Goal: Task Accomplishment & Management: Complete application form

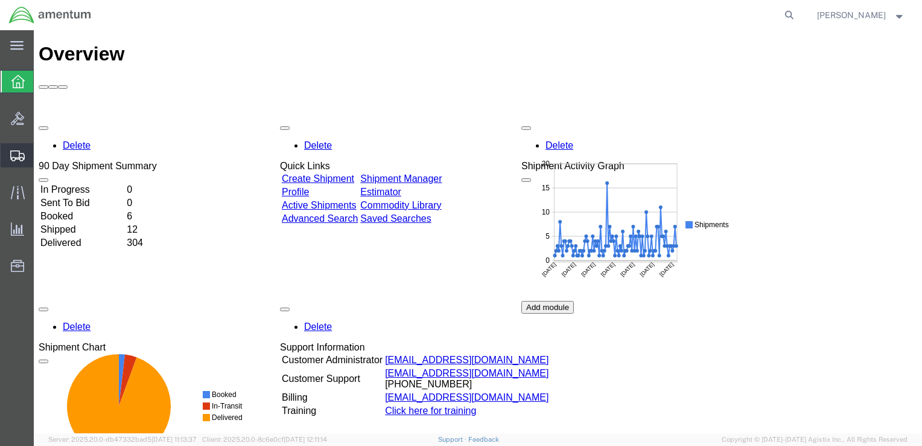
click at [0, 0] on span "Create Shipment" at bounding box center [0, 0] width 0 height 0
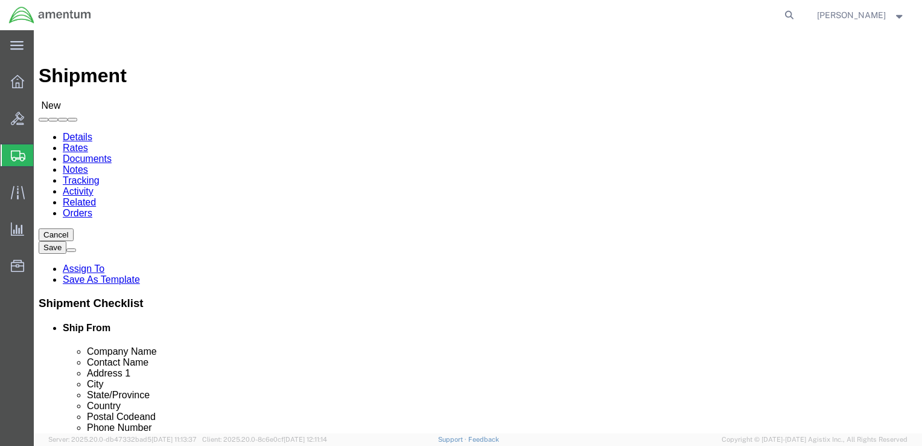
select select
click input "text"
type input "[PERSON_NAME]"
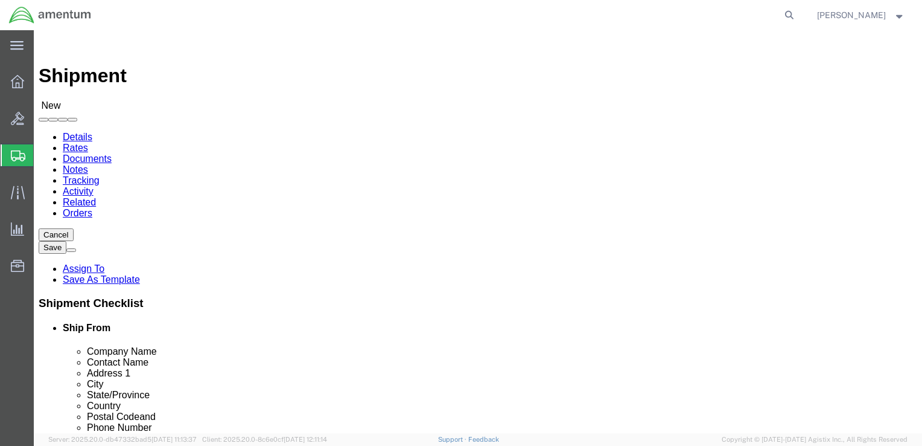
click p "- Amentum - ([PERSON_NAME]***) BLDG [STREET_ADDRESS][PERSON_NAME] Defrenn Army …"
select select "[GEOGRAPHIC_DATA]"
click input "[PERSON_NAME]"
type input "[PERSON_NAME]"
click input "text"
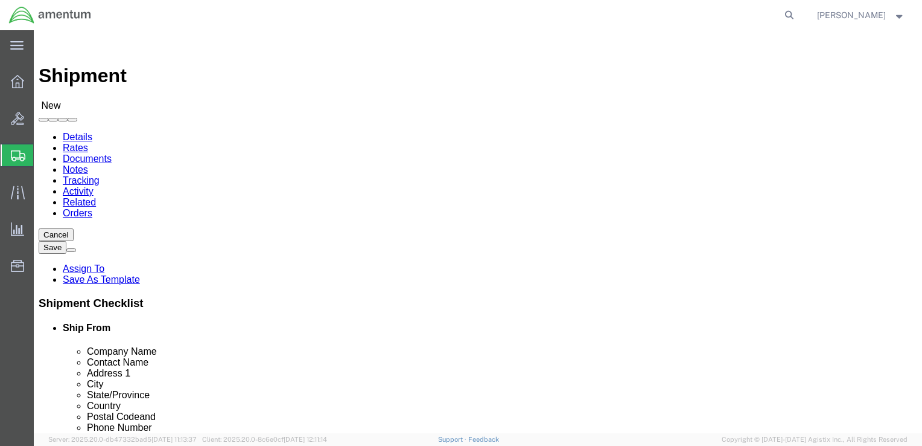
click input "text"
type input "[PERSON_NAME]"
click p "- Amentum - ([PERSON_NAME]) Bldg P2050 [PERSON_NAME][GEOGRAPHIC_DATA], [GEOGRAP…"
select select "NY"
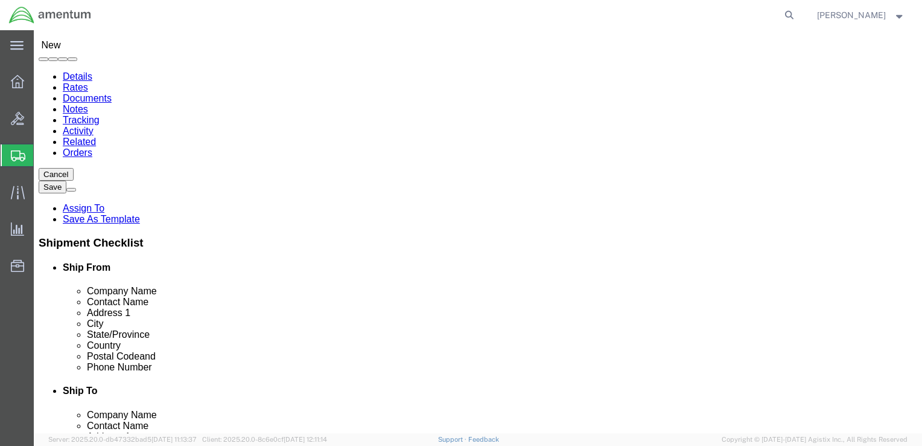
scroll to position [121, 0]
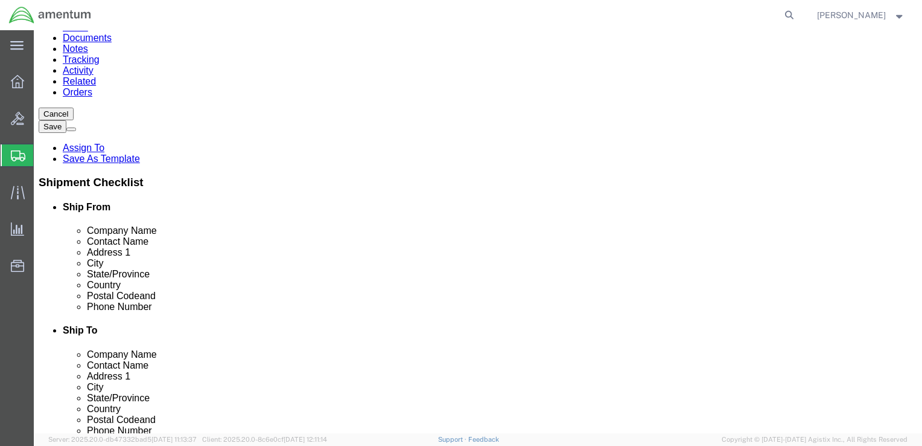
type input "[PERSON_NAME]"
click input "text"
click input "2542893925"
click input "[PHONE_NUMBER]"
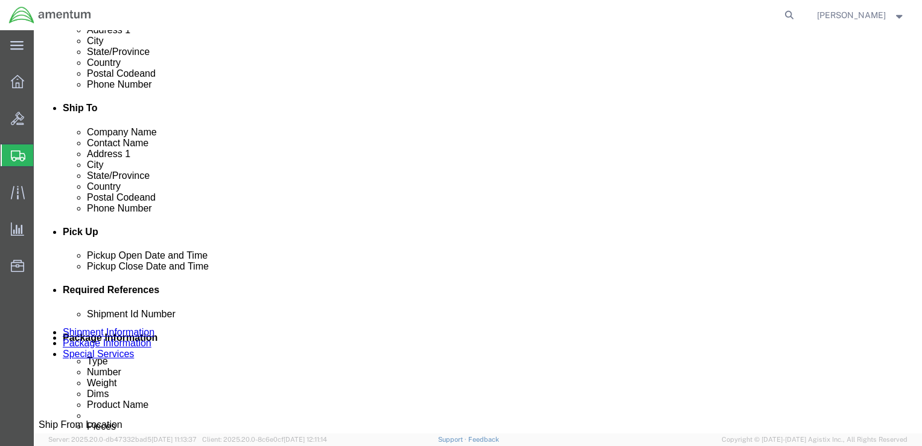
scroll to position [362, 0]
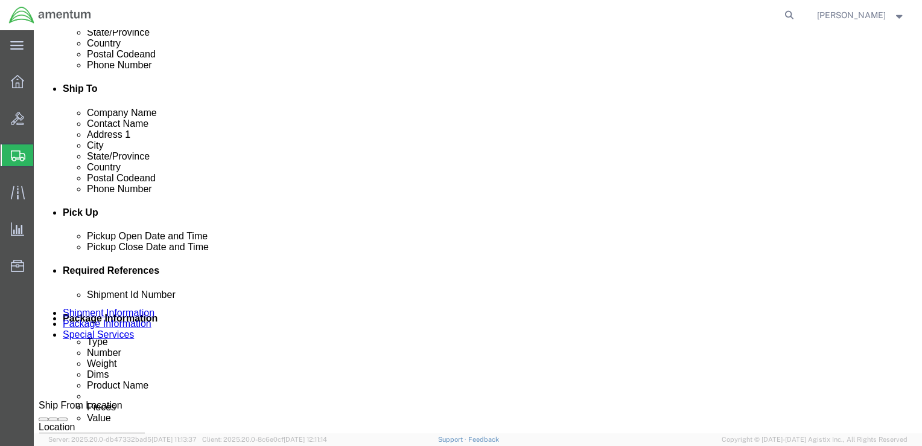
type input "[PHONE_NUMBER]"
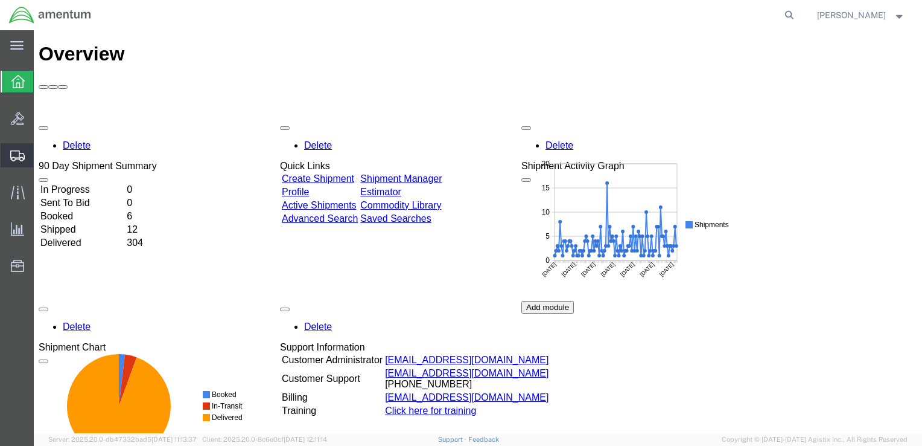
click at [0, 0] on span "Shipment Manager" at bounding box center [0, 0] width 0 height 0
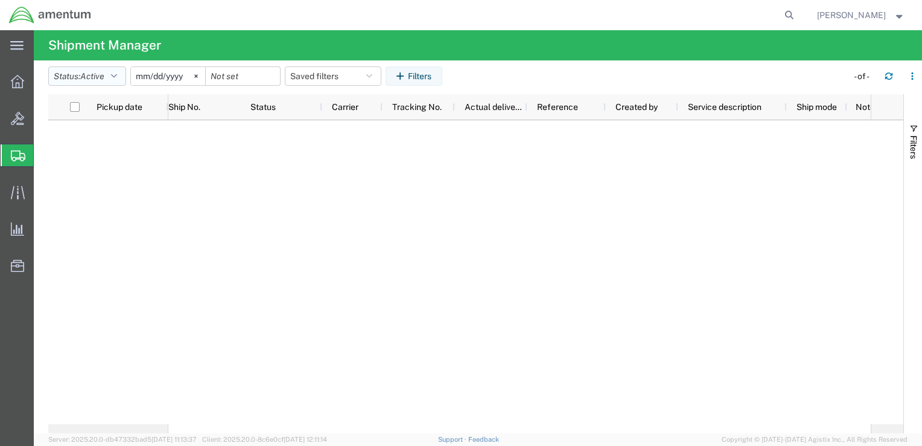
click at [117, 75] on icon "button" at bounding box center [114, 76] width 6 height 8
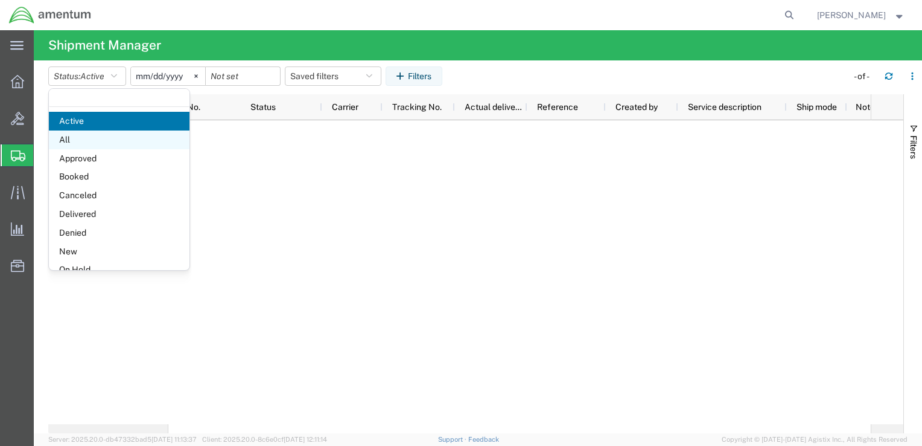
click at [88, 139] on span "All" at bounding box center [119, 139] width 141 height 19
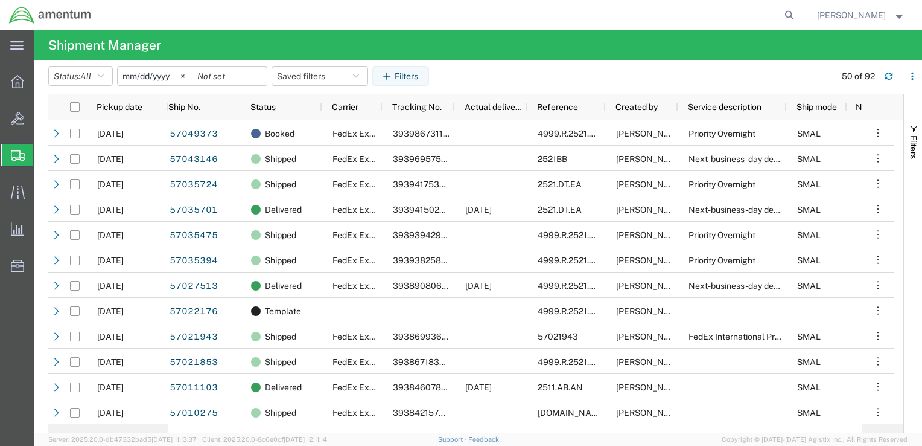
click at [0, 0] on span "Create Shipment" at bounding box center [0, 0] width 0 height 0
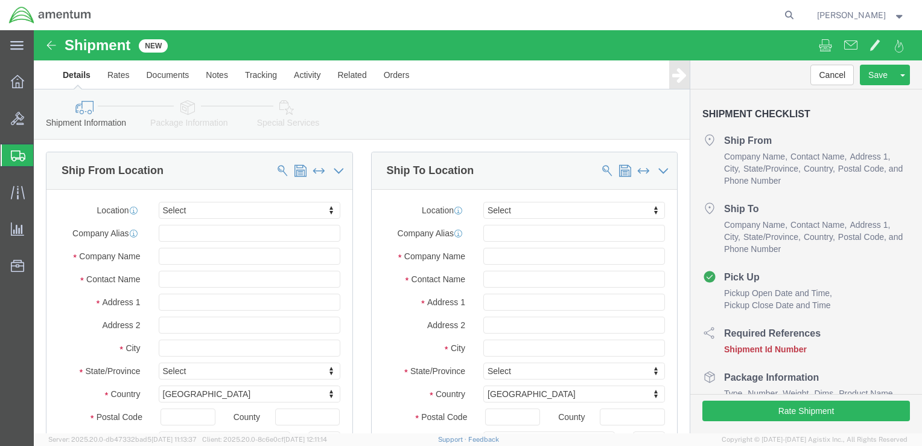
select select
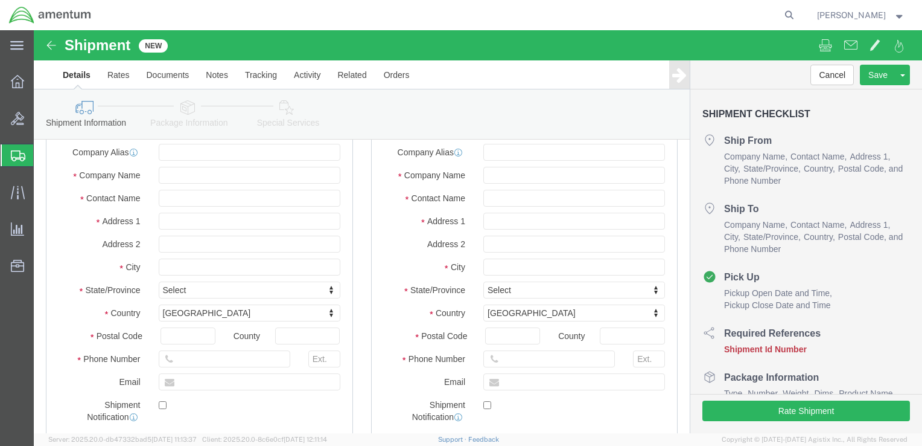
scroll to position [60, 0]
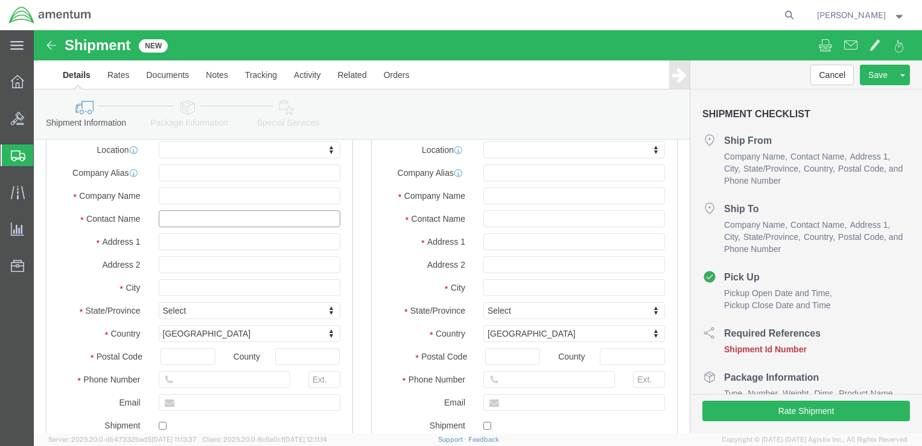
click input "text"
type input "Ron"
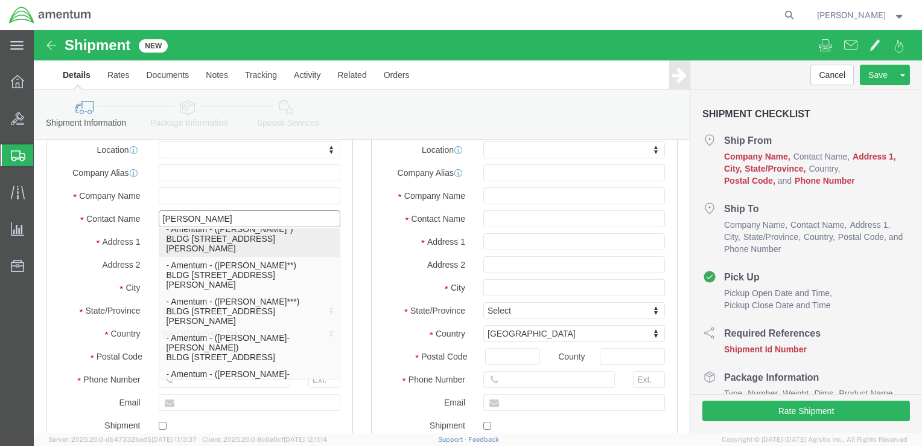
scroll to position [543, 0]
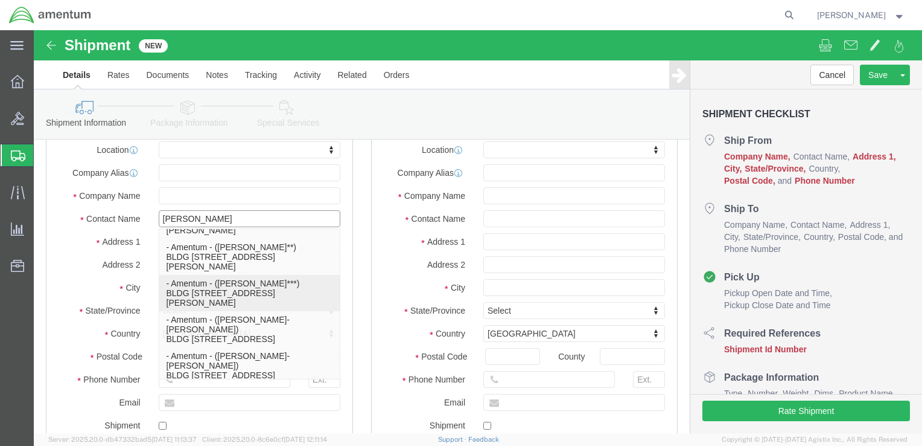
click p "- Amentum - ([PERSON_NAME]***) BLDG [STREET_ADDRESS][PERSON_NAME] Defrenn Army …"
select select "[GEOGRAPHIC_DATA]"
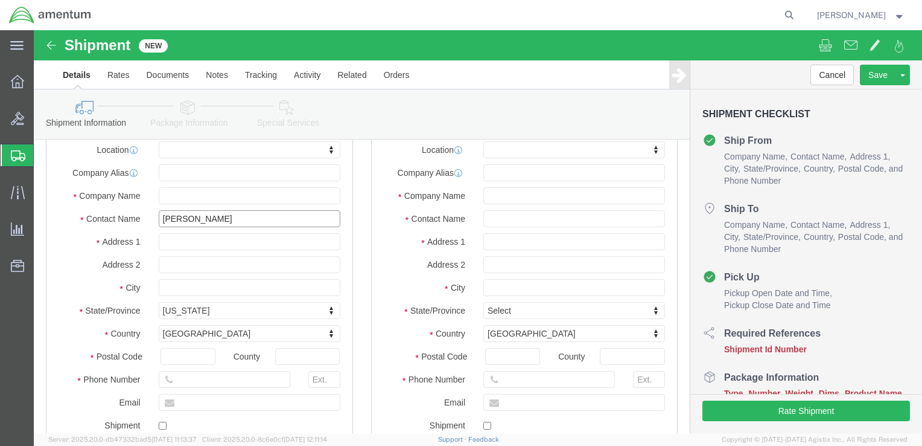
type input "[PERSON_NAME]***"
click input "text"
type input "Hade"
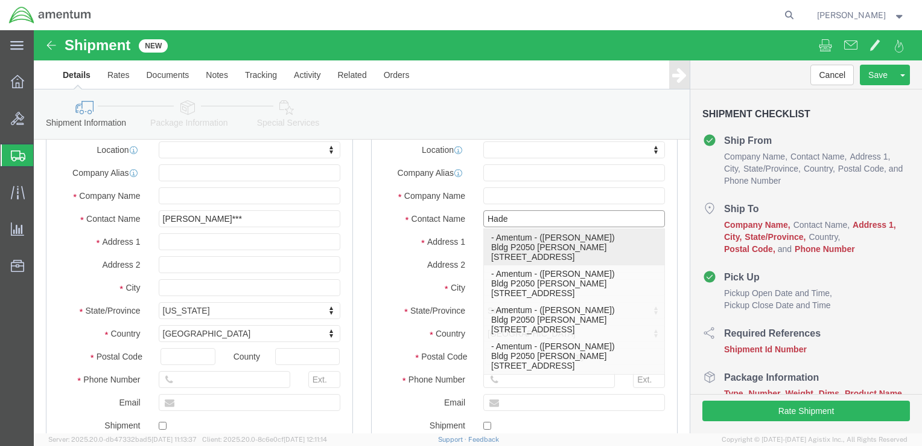
click p "- Amentum - ([PERSON_NAME]) Bldg P2050 [PERSON_NAME][GEOGRAPHIC_DATA], [GEOGRAP…"
select select "NY"
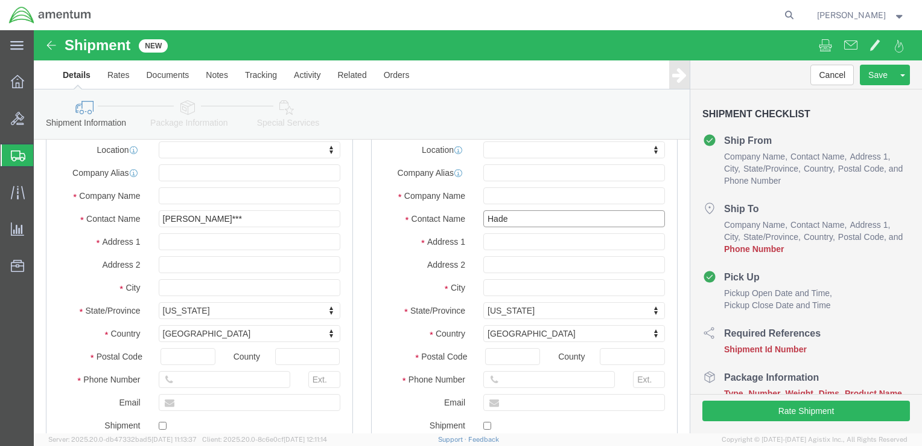
type input "[PERSON_NAME]"
click input "text"
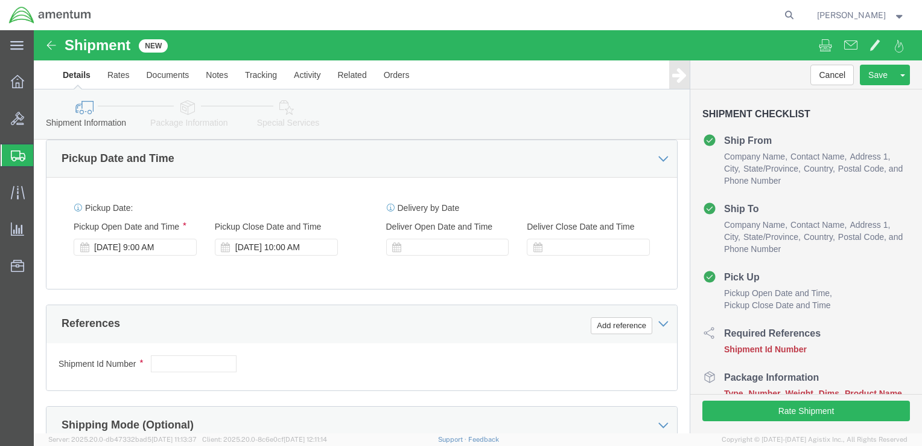
scroll to position [423, 0]
type input "[PHONE_NUMBER]"
click input "text"
paste input "4999.R.2511.AB.AN.01.CAVA.00"
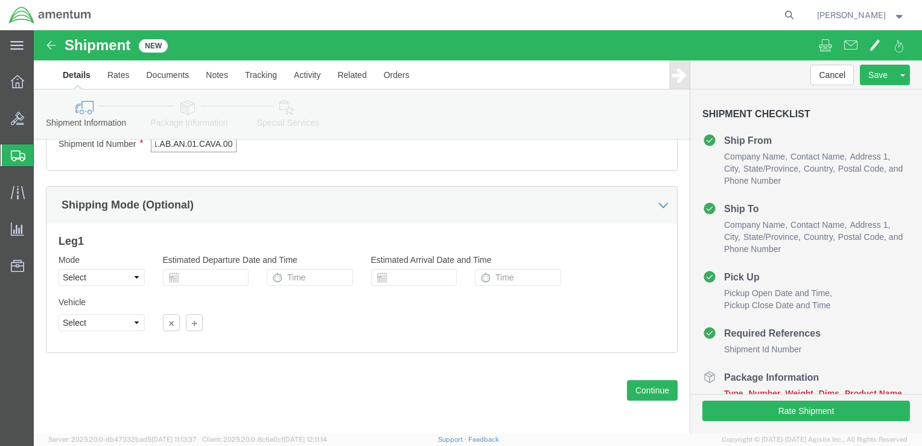
scroll to position [644, 0]
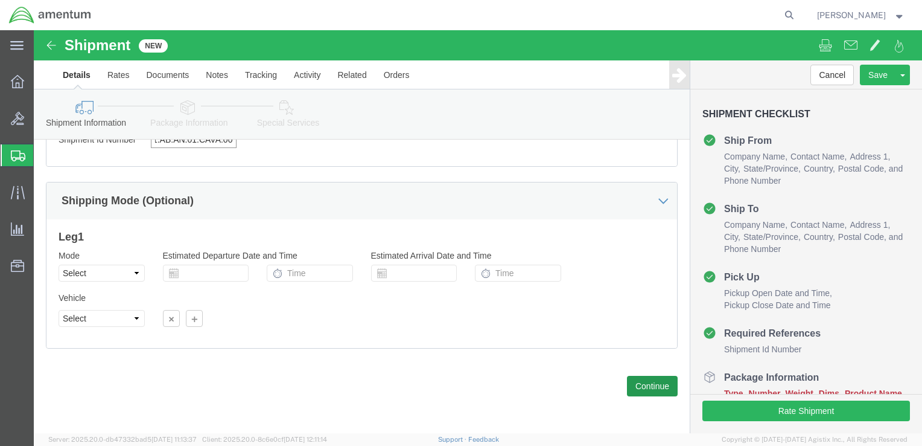
type input "4999.R.2511.AB.AN.01.CAVA.00"
click button "Continue"
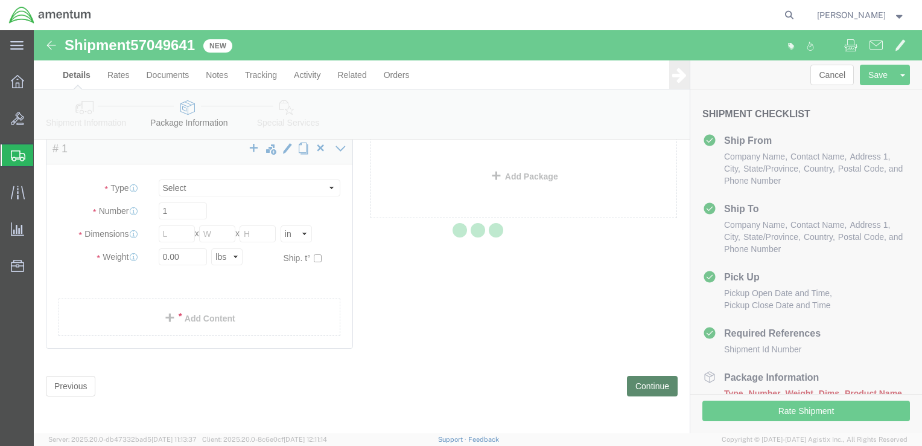
scroll to position [4, 0]
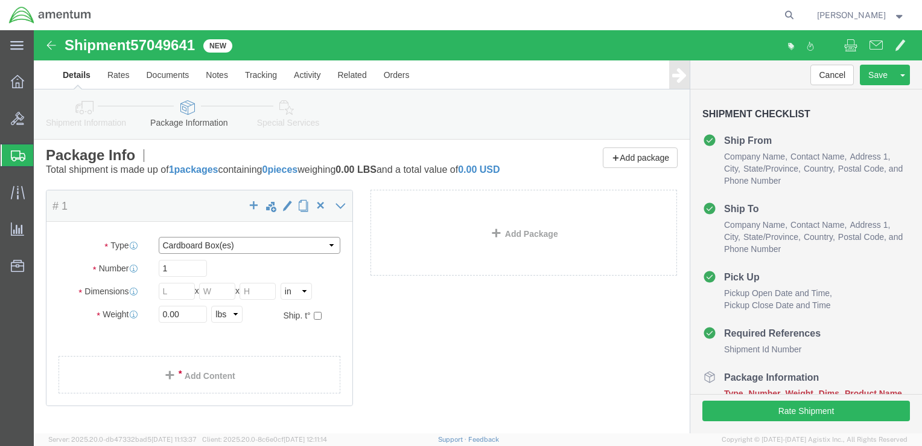
click select "Select BCK Boxes Bale(s) Basket(s) Bolt(s) Bottle(s) Buckets Bulk Bundle(s) Can…"
select select "ENV"
click select "Select BCK Boxes Bale(s) Basket(s) Bolt(s) Bottle(s) Buckets Bulk Bundle(s) Can…"
type input "9.50"
type input "12.50"
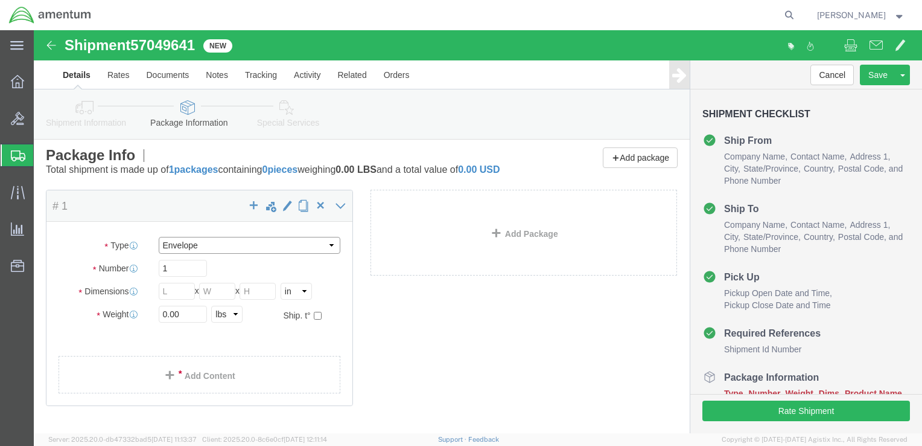
type input "0.25"
type input "1"
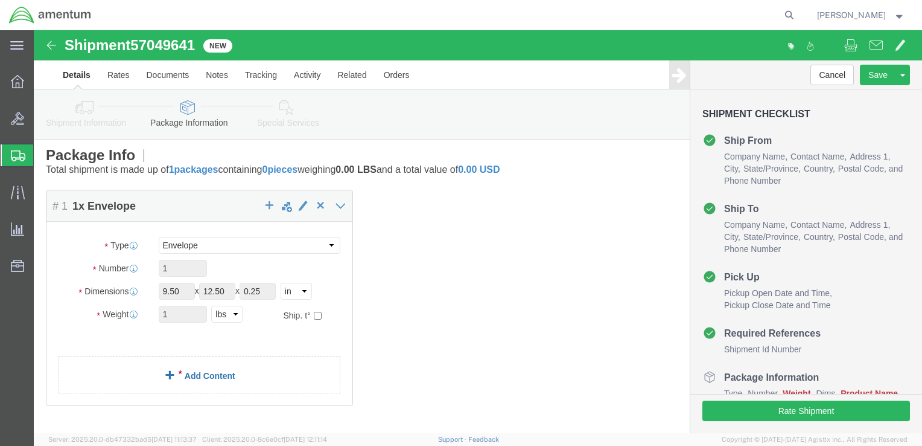
click link "Add Content"
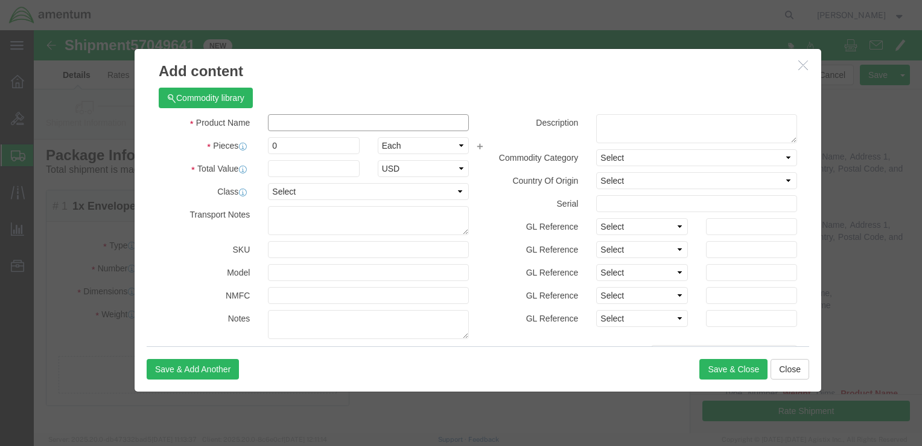
click input "text"
type input "Washers"
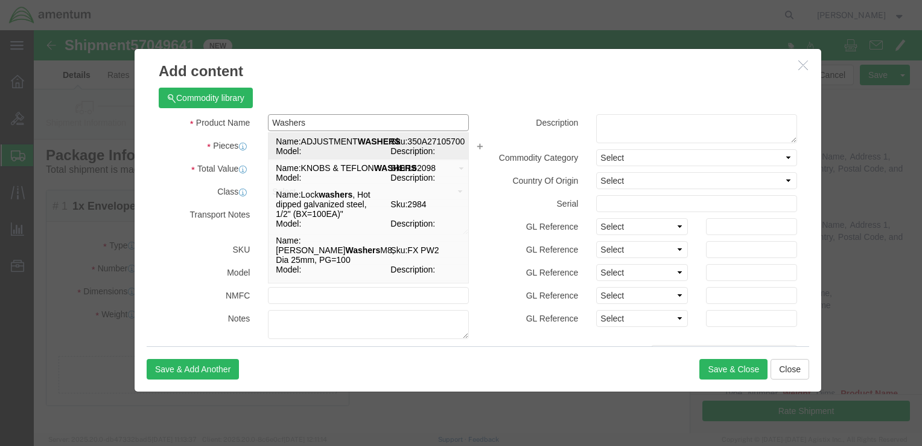
click td "Name: ADJUSTMENT WASHERS"
select select "USD"
type input "ADJUSTMENT WASHERS"
type input "350A27105700"
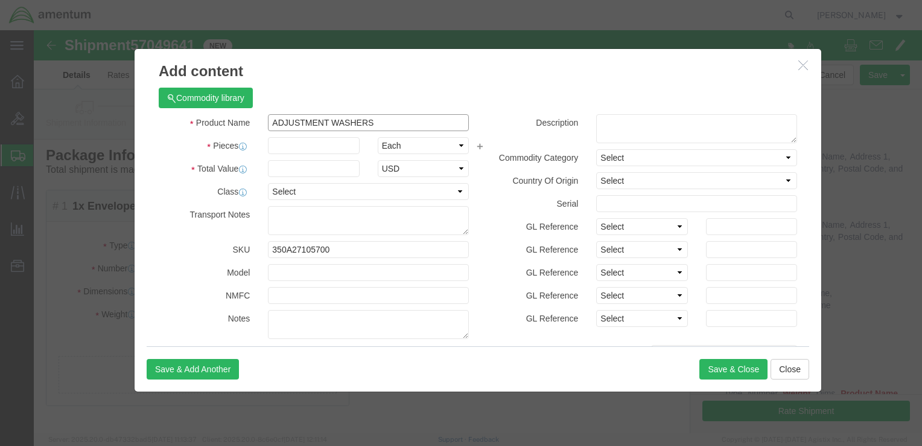
drag, startPoint x: 292, startPoint y: 91, endPoint x: 220, endPoint y: 92, distance: 72.4
click div "ADJUSTMENT WASHERS Washers"
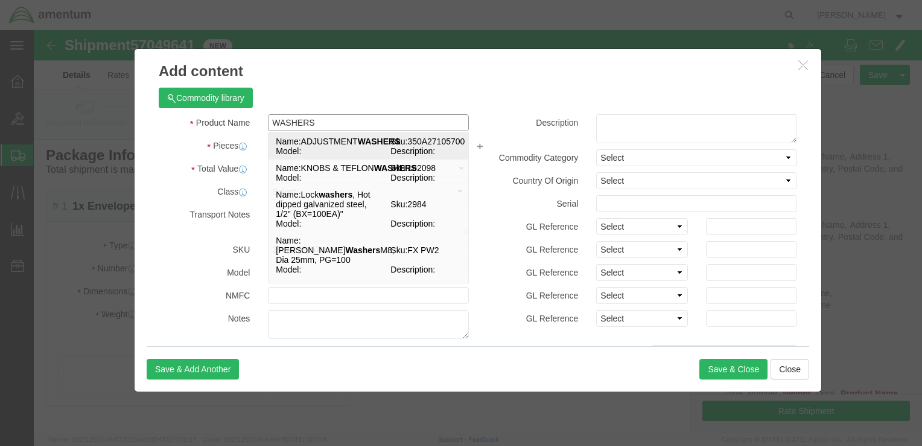
click td "Name: ADJUSTMENT WASHERS"
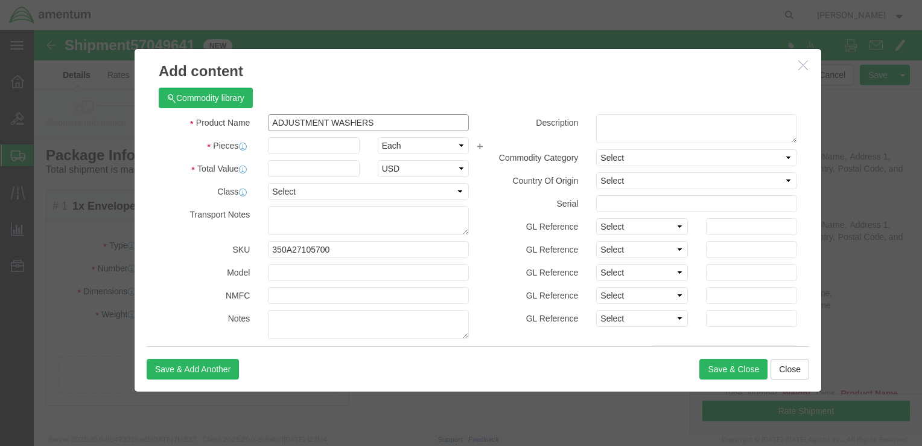
drag, startPoint x: 292, startPoint y: 91, endPoint x: 215, endPoint y: 94, distance: 77.3
click div "Product Name ADJUSTMENT WASHERS WASHERS"
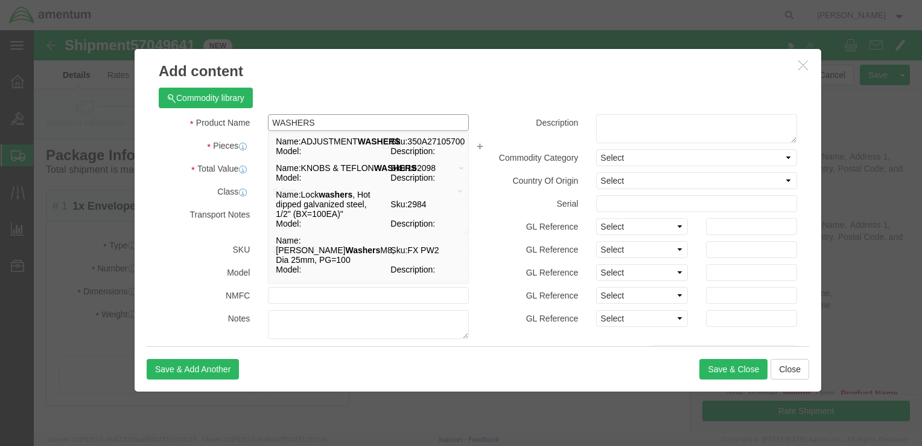
type input "WASHERS"
click label "Pieces"
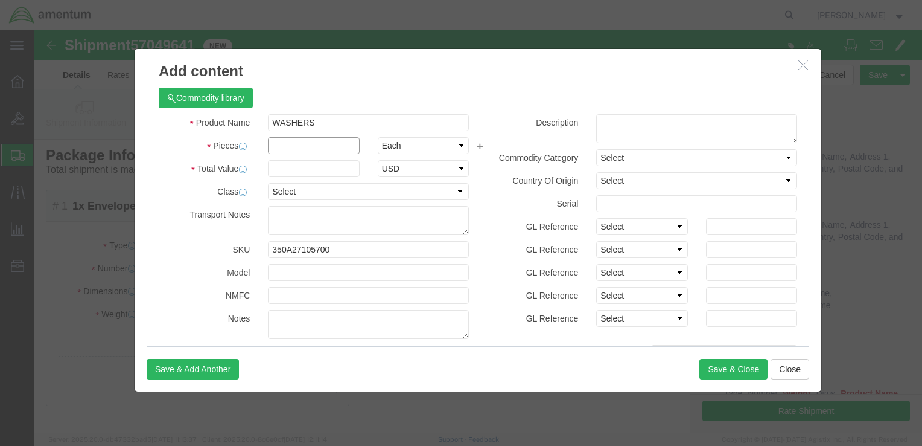
click input "text"
type input "2"
click div "Product Name WASHERS WASHERS Pieces 2 Select Bag Barrels 100Board Feet Bottle B…"
click input "text"
type input "3"
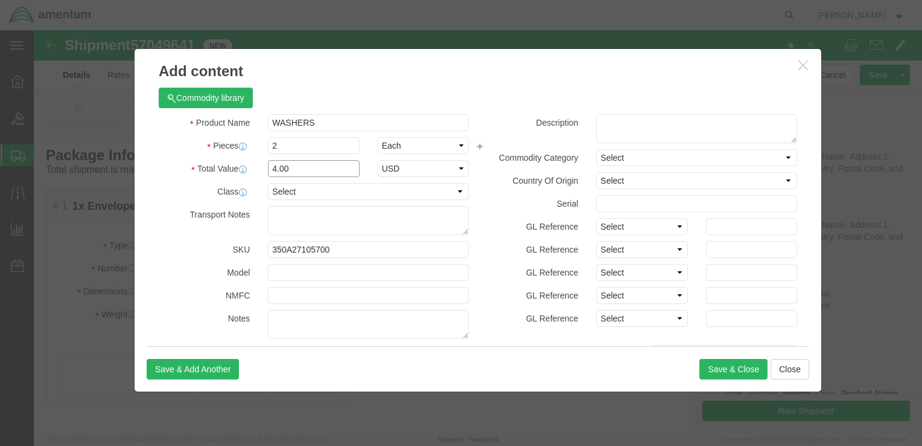
type input "4.00"
click select "Select 50 55 60 65 70 85 92.5 100 125 175 250 300 400"
select select "50"
click select "Select 50 55 60 65 70 85 92.5 100 125 175 250 300 400"
drag, startPoint x: 280, startPoint y: 89, endPoint x: 225, endPoint y: 88, distance: 54.4
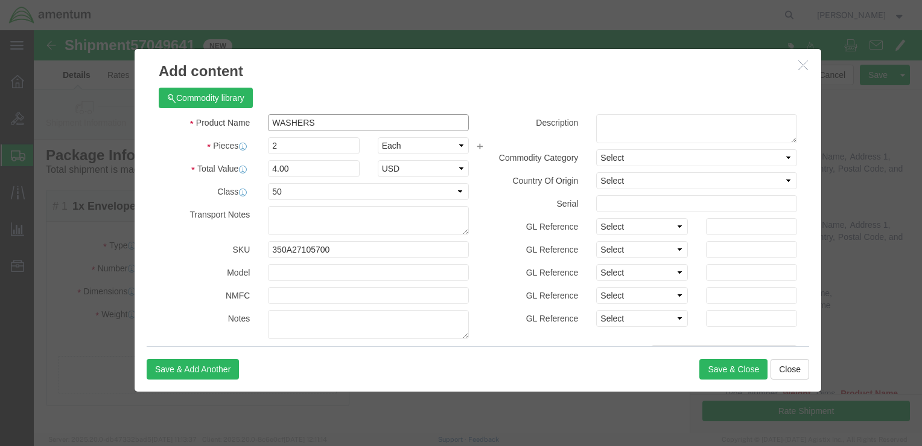
click div "WASHERS WASHERS"
click textarea
paste textarea "WASHERS"
type textarea "WASHERS"
click label "Description"
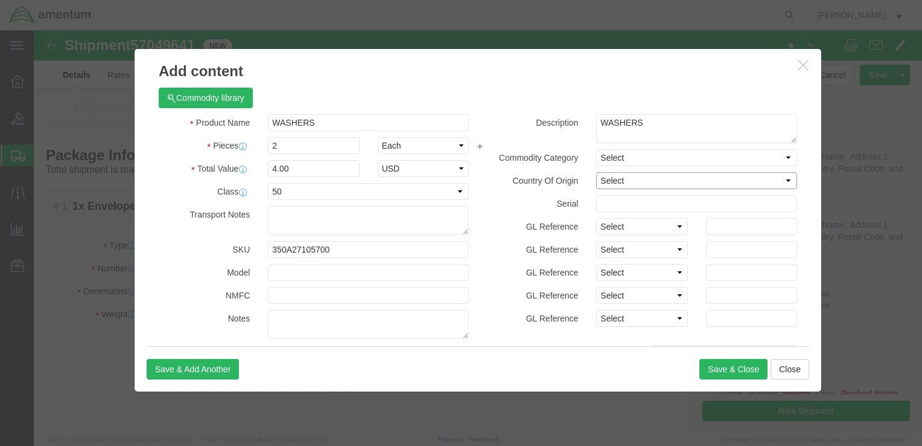
click select "Select Afghanistan Åland Islands Albania Algeria American Samoa Andorra Angola …"
select select "US"
click select "Select Afghanistan Åland Islands Albania Algeria American Samoa Andorra Angola …"
click button "Save & Close"
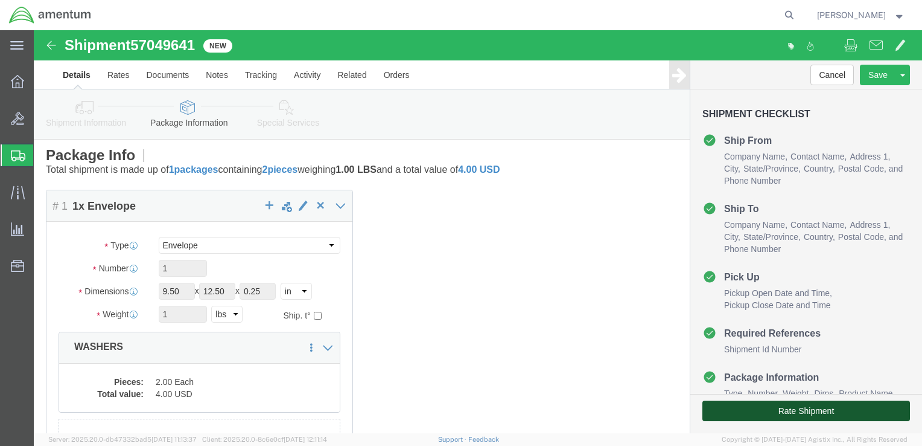
click button "Rate Shipment"
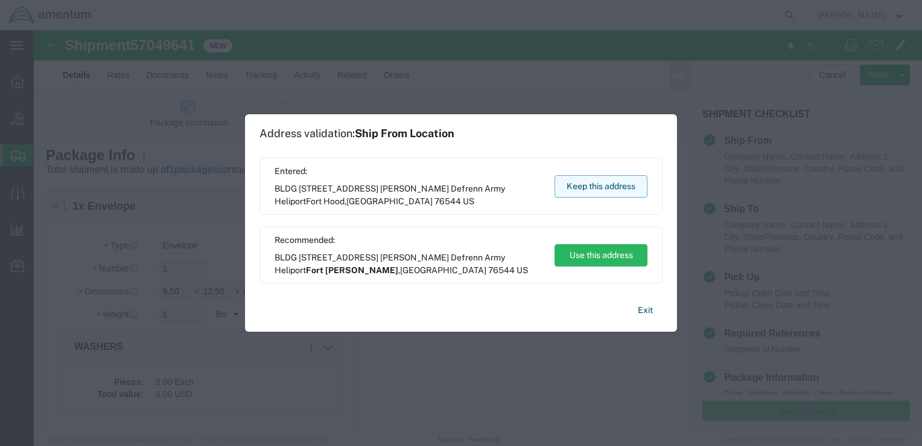
click at [584, 185] on button "Keep this address" at bounding box center [601, 186] width 93 height 22
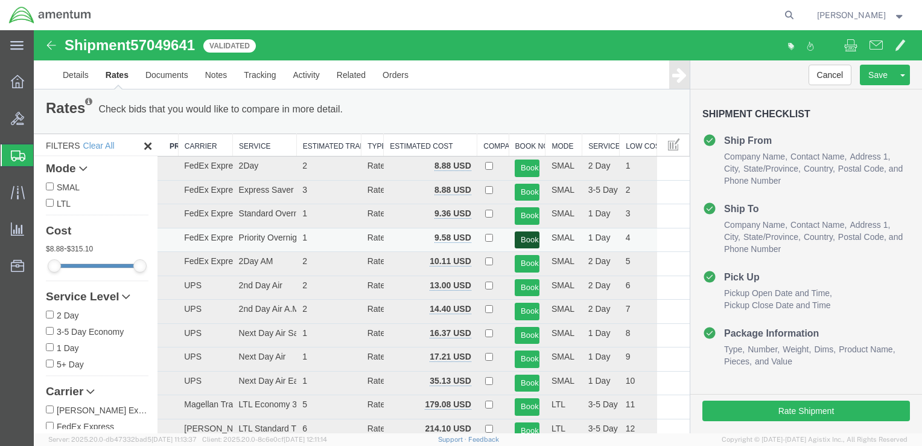
click at [524, 237] on button "Book" at bounding box center [527, 240] width 25 height 18
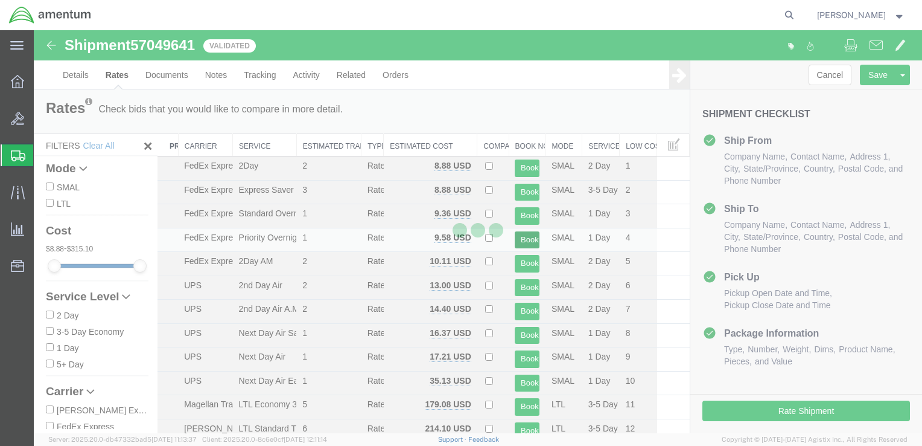
scroll to position [0, 0]
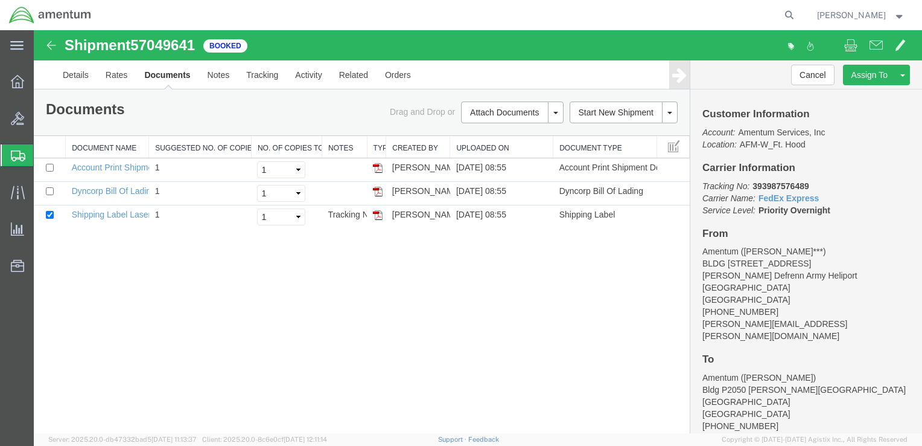
drag, startPoint x: 516, startPoint y: 291, endPoint x: 513, endPoint y: 286, distance: 6.5
click at [516, 291] on div "Shipment 57049641 3 of 3 Booked Details Rates Documents Notes Tracking Activity…" at bounding box center [478, 231] width 889 height 403
click at [0, 0] on span "Create Shipment" at bounding box center [0, 0] width 0 height 0
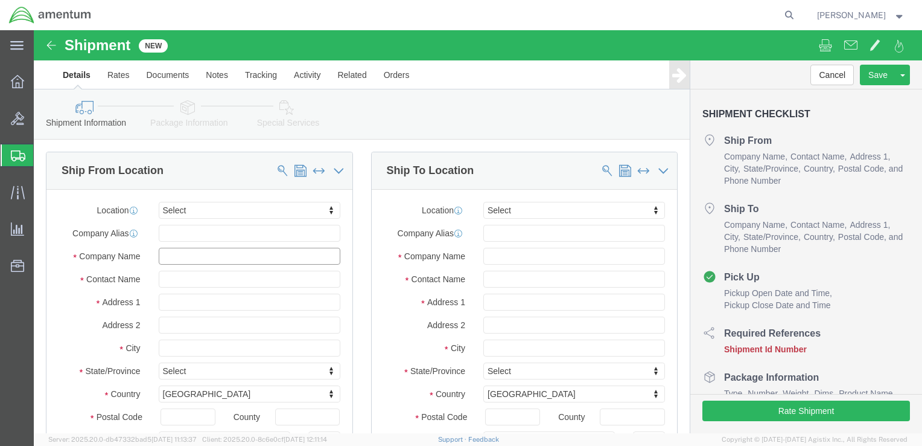
click input "text"
type input "Ron"
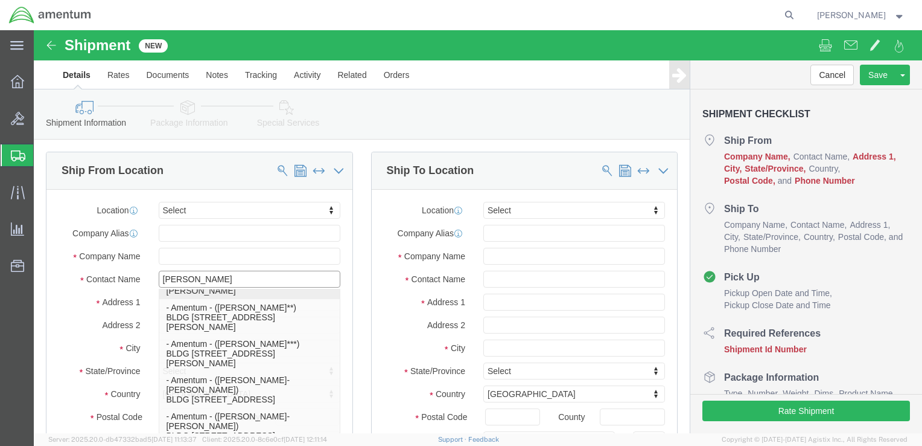
scroll to position [604, 0]
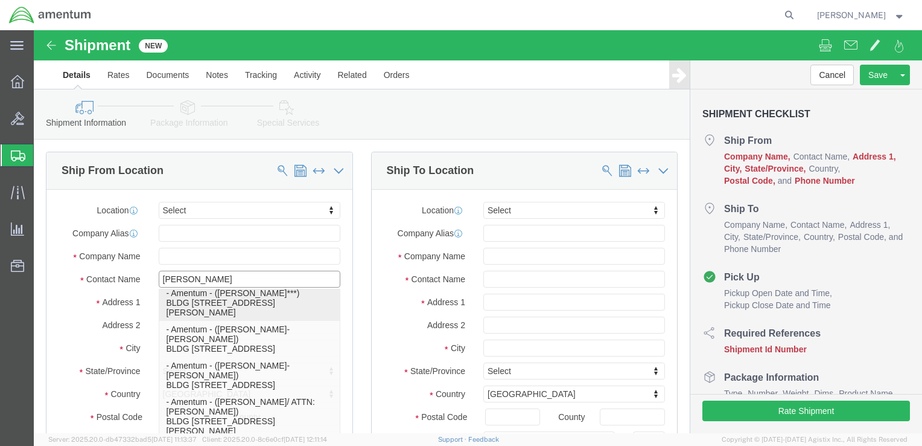
click p "- Amentum - ([PERSON_NAME]***) BLDG [STREET_ADDRESS][PERSON_NAME] Defrenn Army …"
select select "[GEOGRAPHIC_DATA]"
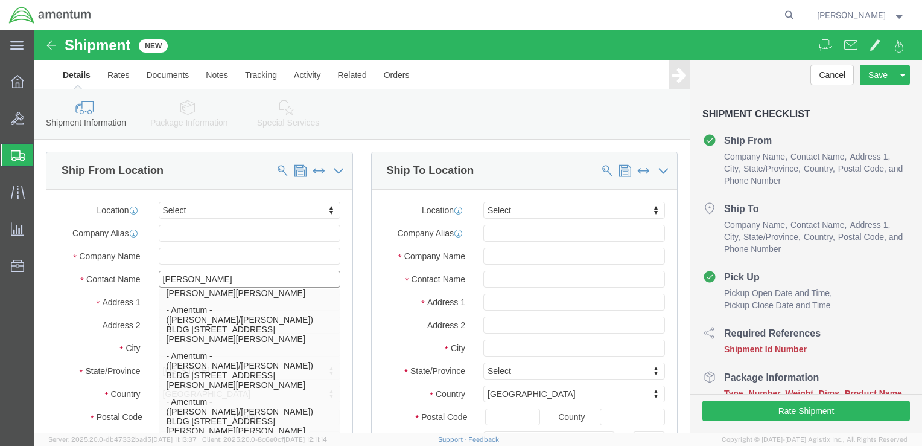
type input "[PERSON_NAME]"
click input "text"
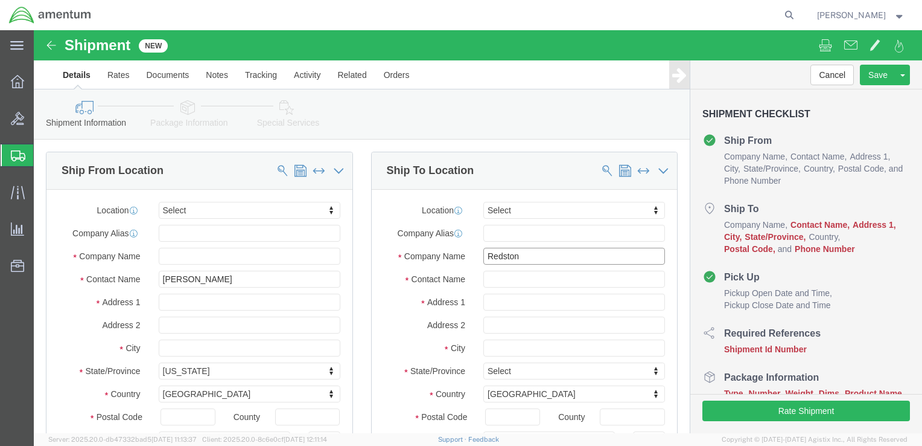
type input "Redstone"
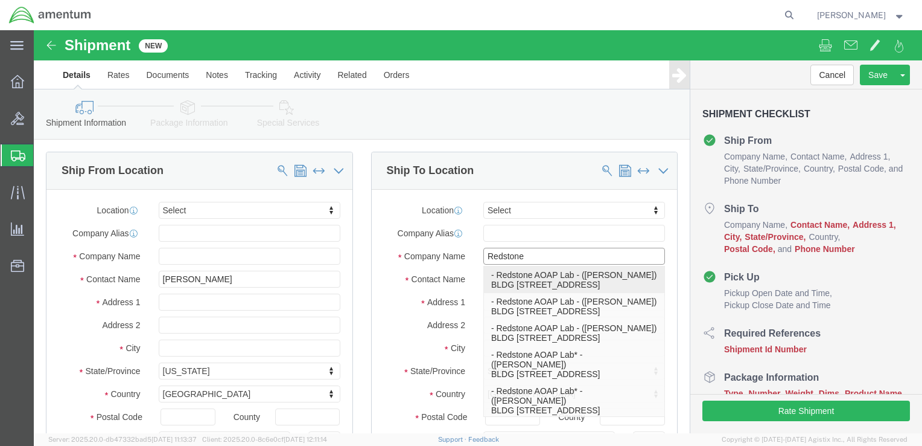
click p "- Redstone AOAP Lab - (Bradley Scates) BLDG 3661 Ajax Road, Redstone Arsenal, A…"
select select "AL"
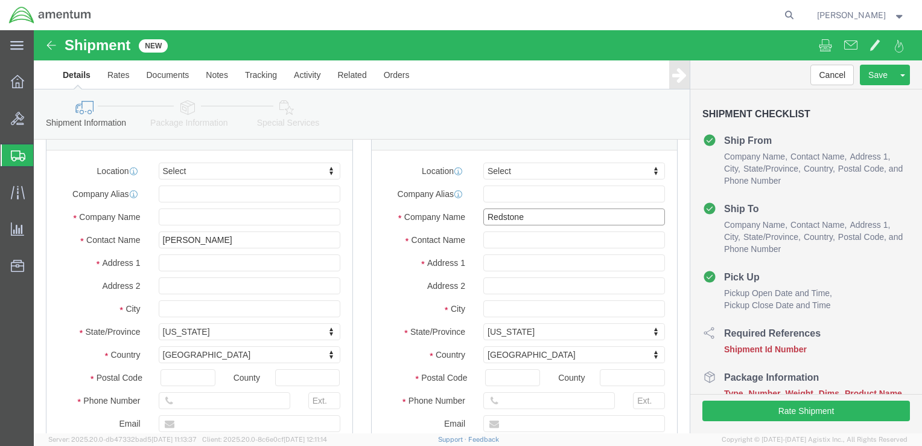
scroll to position [60, 0]
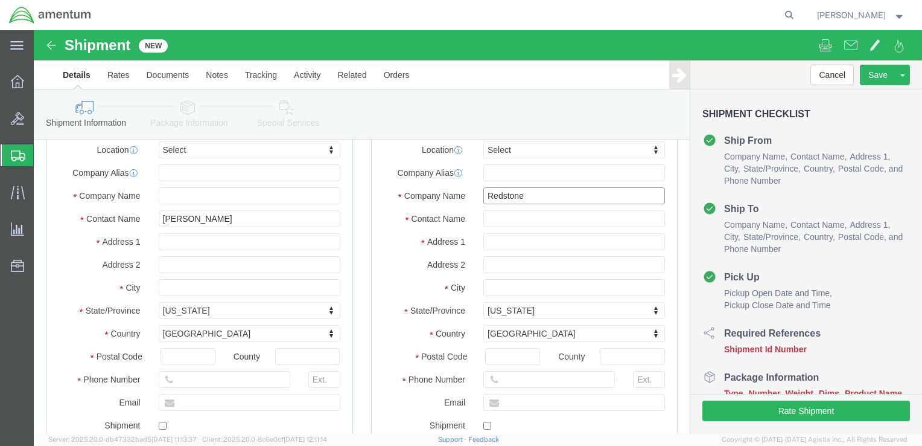
type input "Redstone AOAP Lab"
drag, startPoint x: 519, startPoint y: 349, endPoint x: 463, endPoint y: 348, distance: 56.2
click input "text"
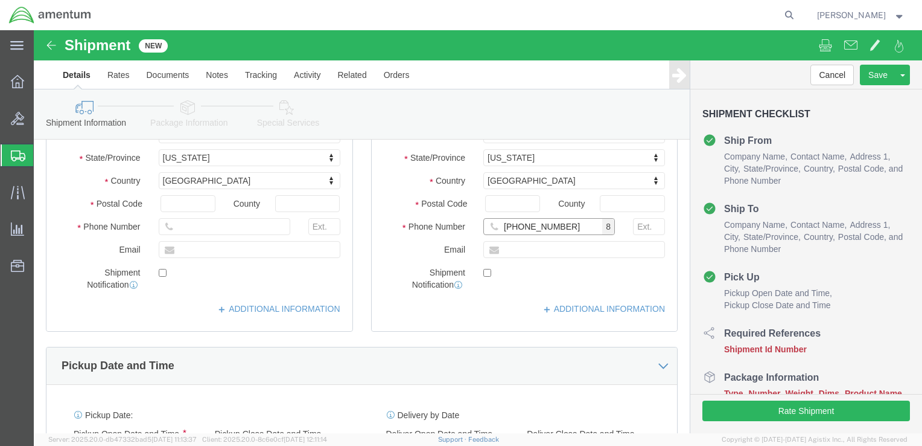
scroll to position [241, 0]
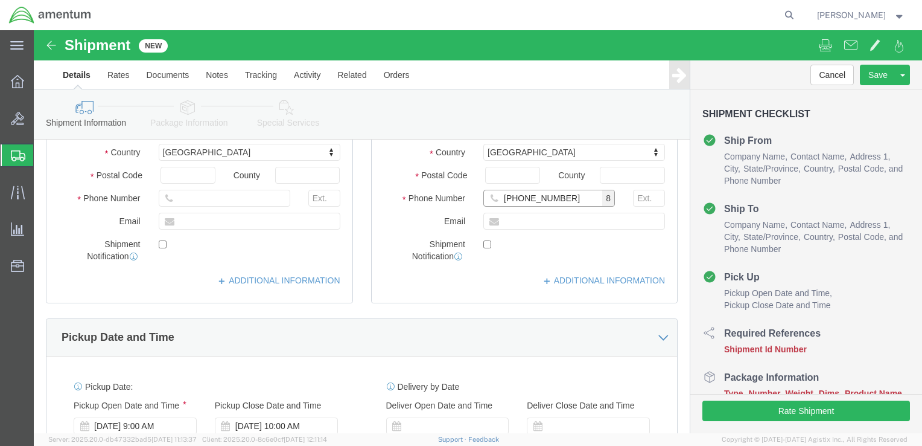
type input "502 944-1294"
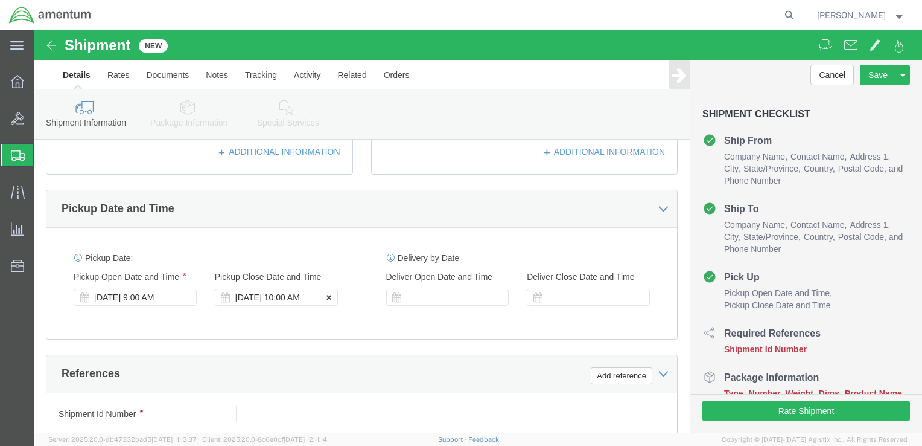
scroll to position [423, 0]
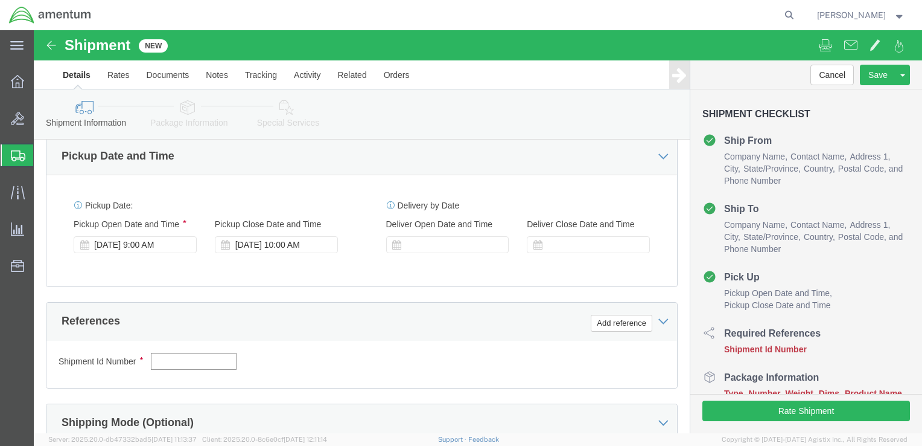
click input "text"
paste input "4999.R.2521.BL.BH.01.CAVA.00"
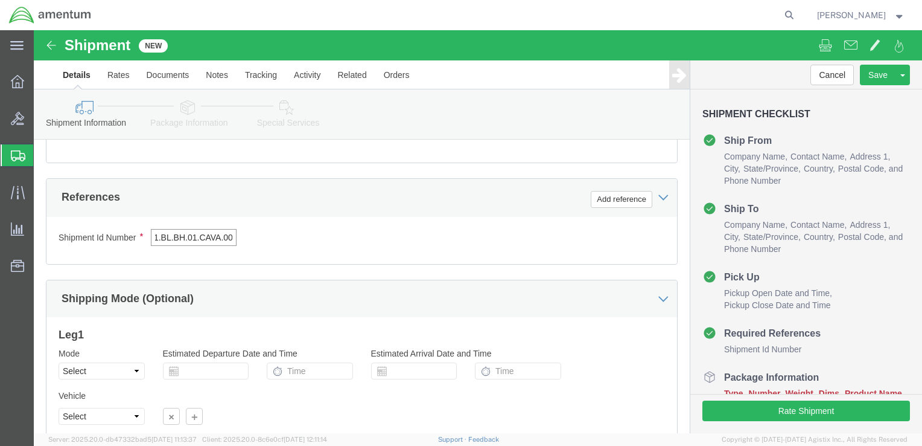
scroll to position [644, 0]
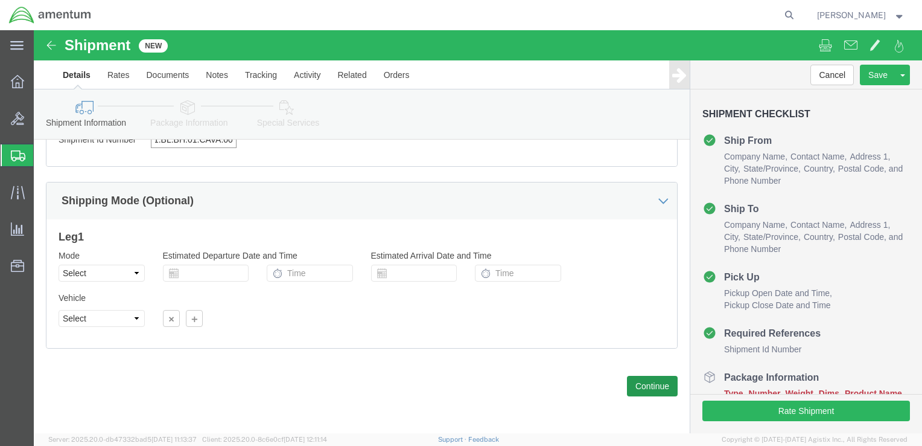
type input "4999.R.2521.BL.BH.01.CAVA.00"
click button "Continue"
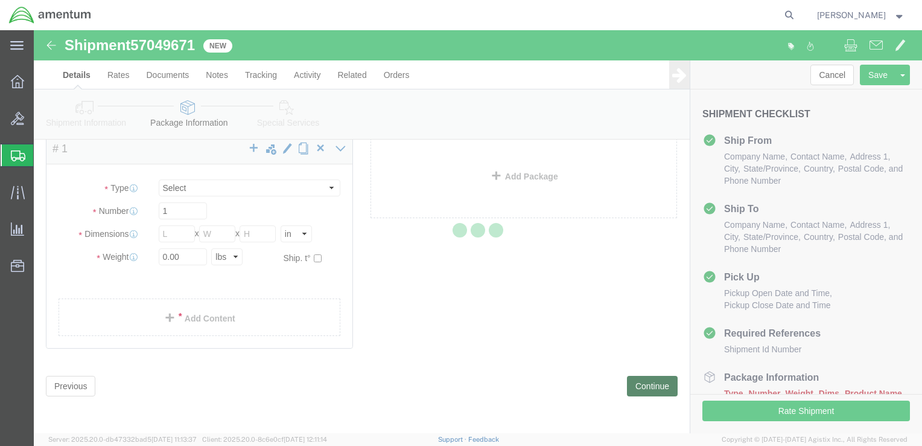
scroll to position [4, 0]
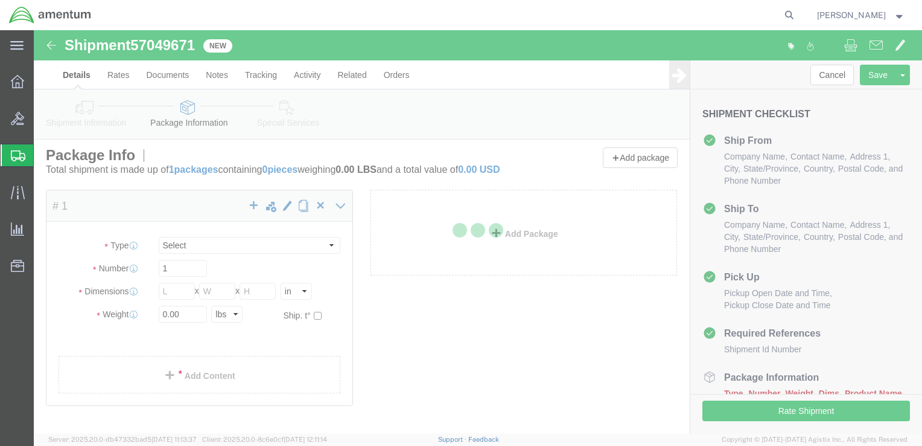
select select "CBOX"
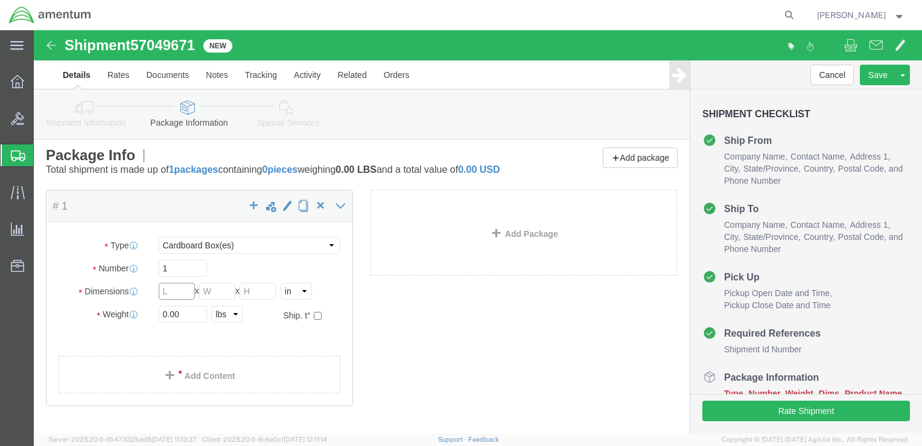
click input "text"
type input "9"
type input "4"
type input "3"
type input "1.0"
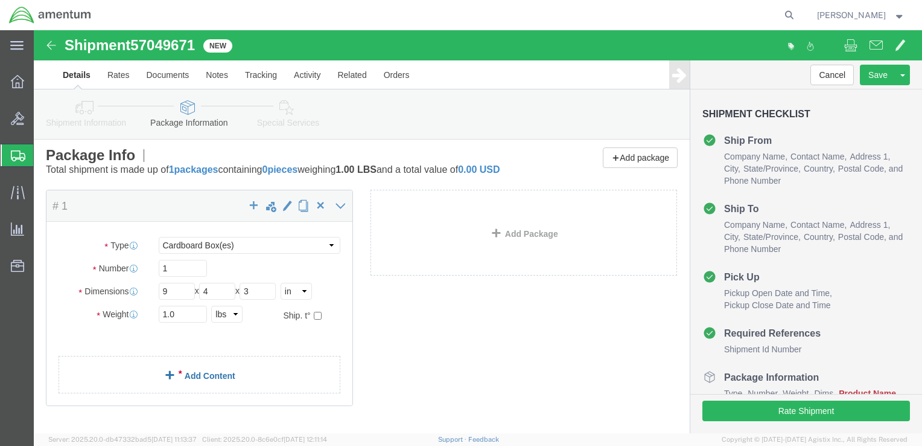
click link "Add Content"
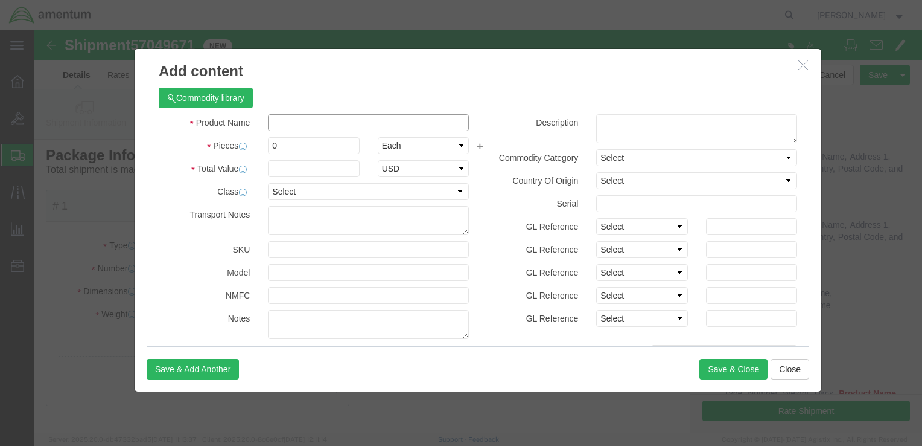
click input "text"
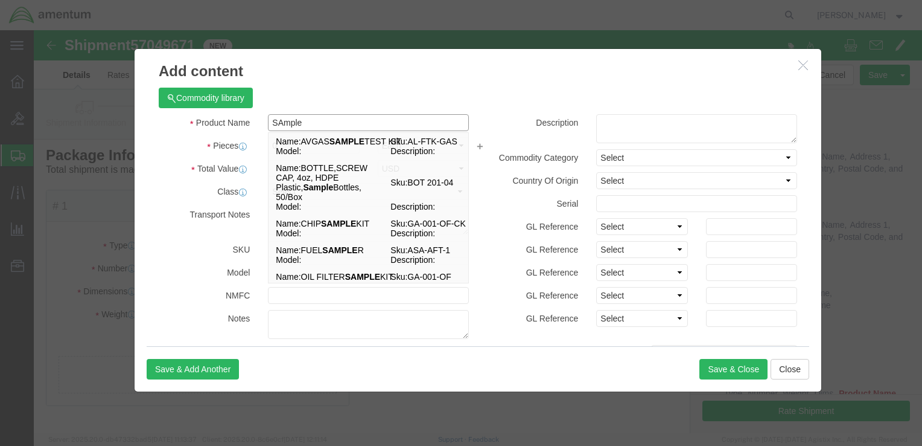
click input "SAmple"
type input "Sample"
click div "Commodity library"
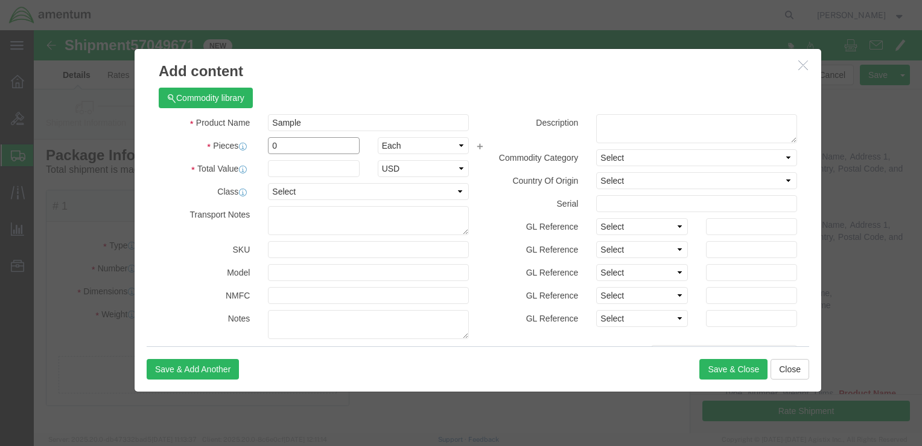
drag, startPoint x: 244, startPoint y: 113, endPoint x: 229, endPoint y: 113, distance: 14.5
click input "0"
type input "1"
drag, startPoint x: 135, startPoint y: 159, endPoint x: 150, endPoint y: 145, distance: 21.0
click label "Class"
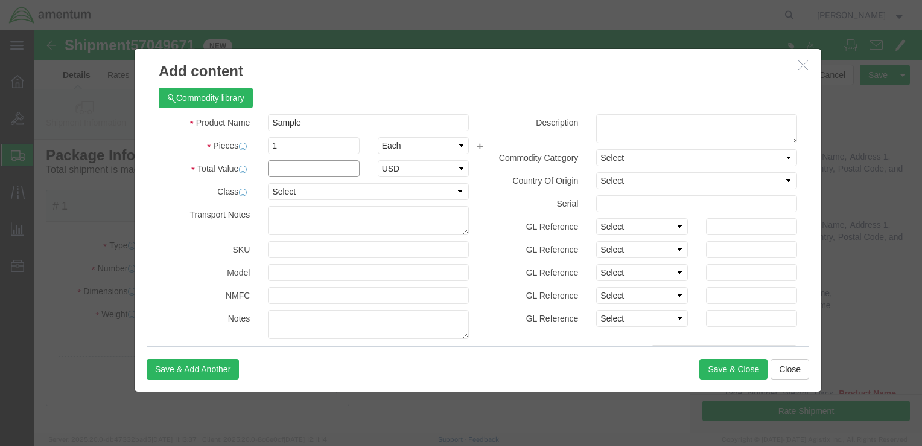
click input "text"
type input "1.00"
click select "Select 50 55 60 65 70 85 92.5 100 125 175 250 300 400"
select select "50"
click select "Select 50 55 60 65 70 85 92.5 100 125 175 250 300 400"
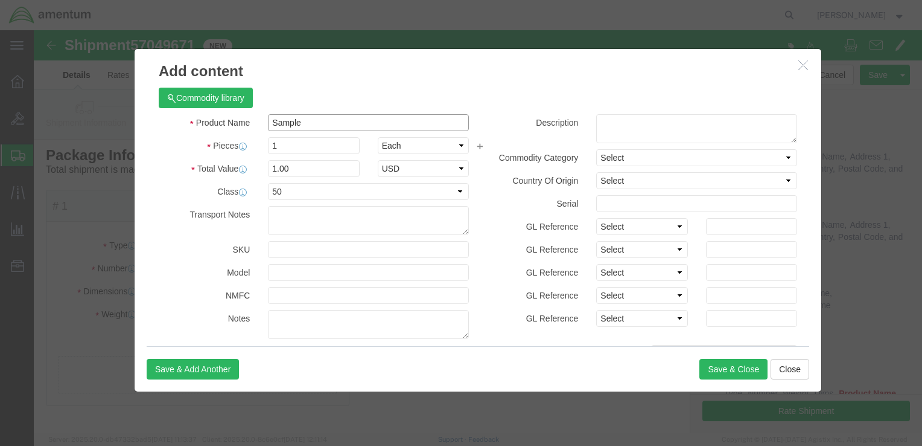
drag, startPoint x: 266, startPoint y: 92, endPoint x: 225, endPoint y: 92, distance: 41.1
click div "Sample Sample"
click textarea
paste textarea "Sample"
type textarea "Sample"
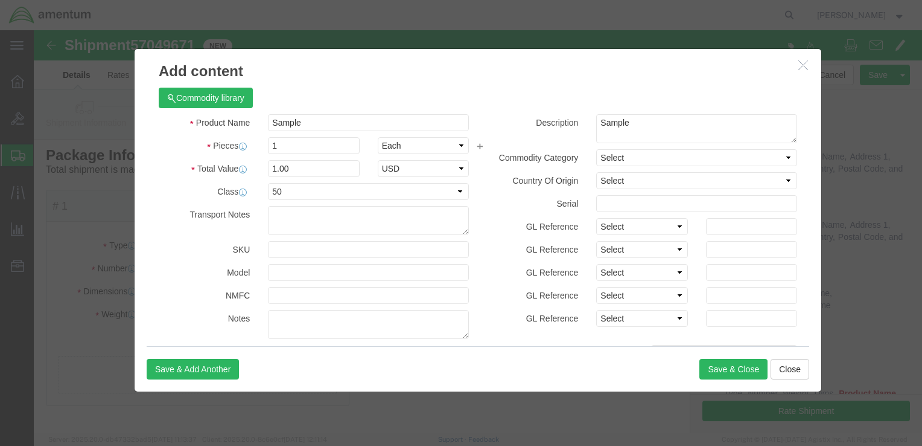
drag, startPoint x: 438, startPoint y: 86, endPoint x: 446, endPoint y: 85, distance: 7.9
click label "Description"
click select "Select Afghanistan Åland Islands Albania Algeria American Samoa Andorra Angola …"
select select "US"
click select "Select Afghanistan Åland Islands Albania Algeria American Samoa Andorra Angola …"
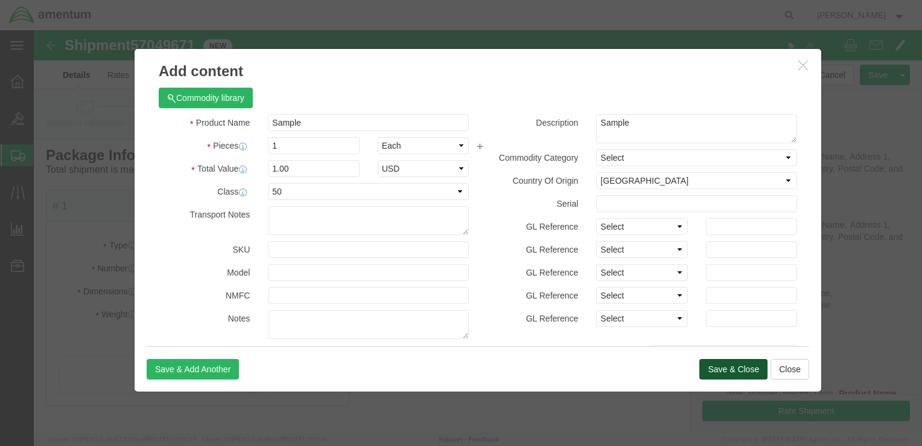
click button "Save & Close"
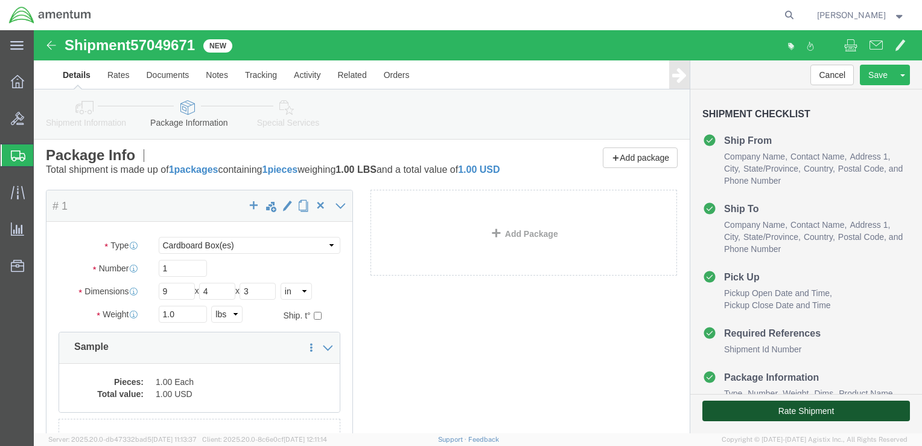
click button "Rate Shipment"
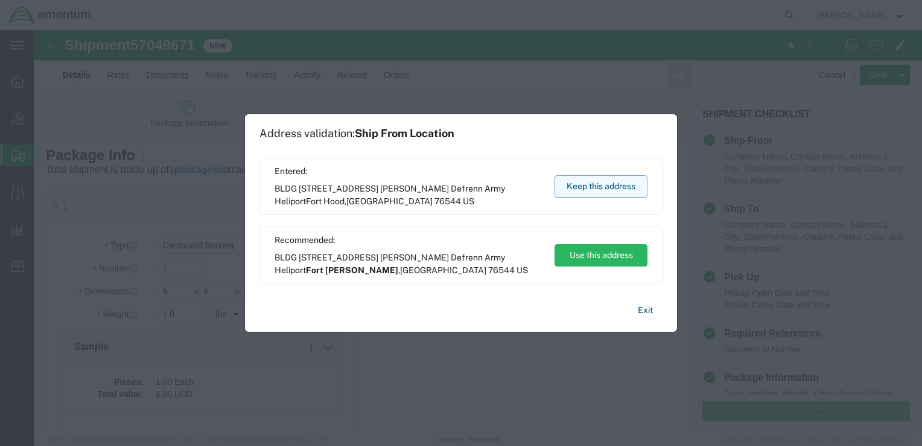
click at [575, 183] on button "Keep this address" at bounding box center [601, 186] width 93 height 22
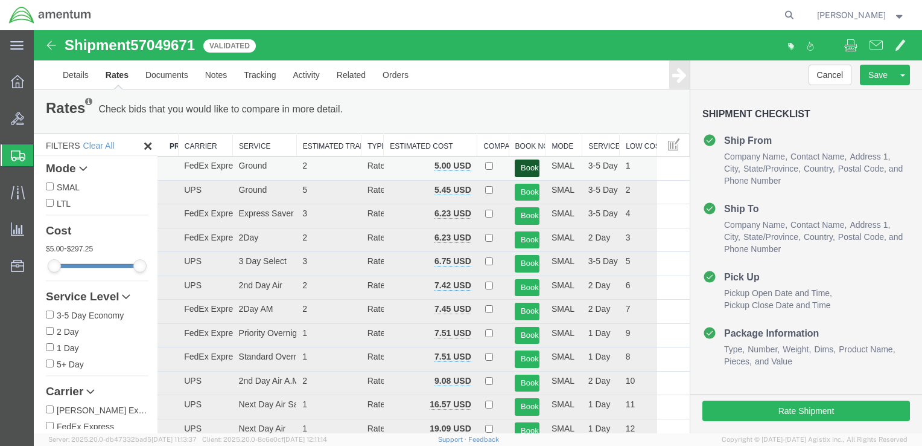
click at [522, 165] on button "Book" at bounding box center [527, 168] width 25 height 18
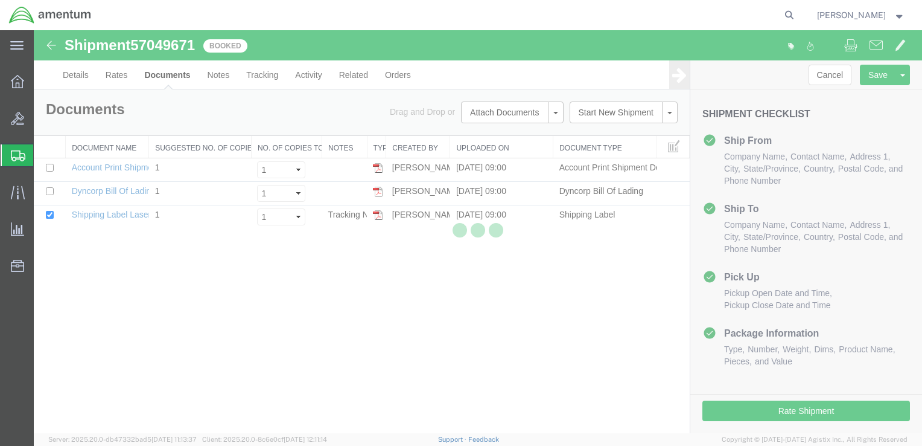
scroll to position [0, 0]
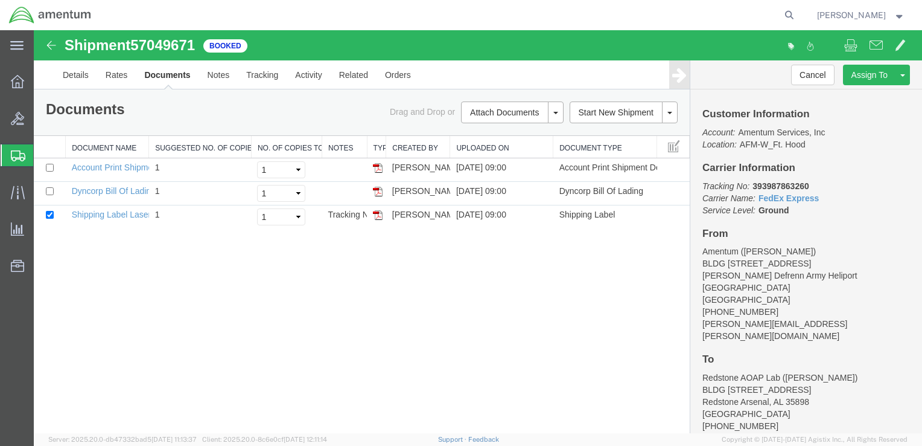
click at [522, 278] on div "Shipment 57049671 3 of 3 Booked Details Rates Documents Notes Tracking Activity…" at bounding box center [478, 231] width 889 height 403
click at [0, 0] on span "Create Shipment" at bounding box center [0, 0] width 0 height 0
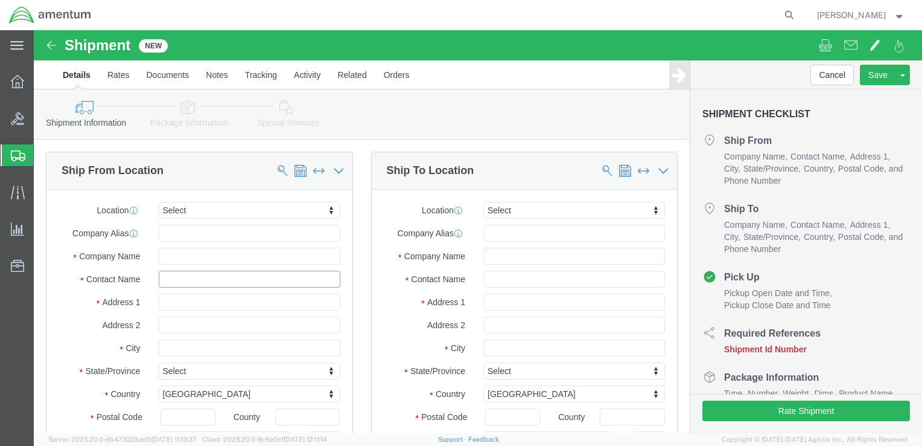
click input "text"
type input "Ron"
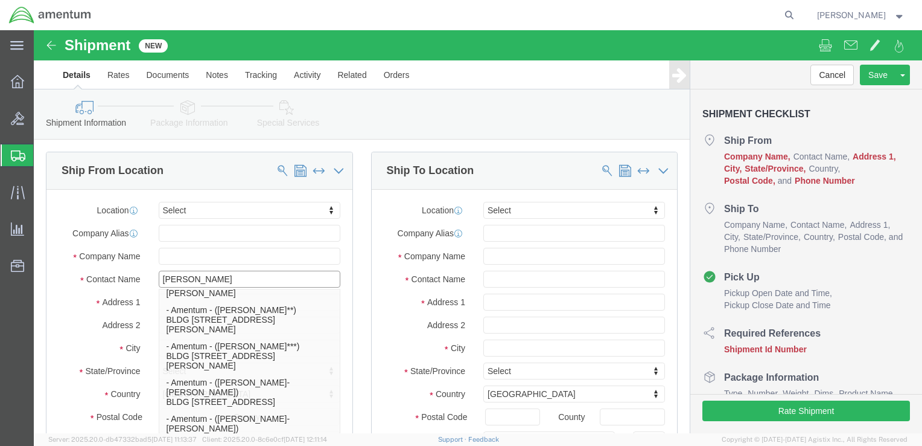
scroll to position [543, 0]
click p "- Amentum - ([PERSON_NAME]***) BLDG [STREET_ADDRESS][PERSON_NAME] Defrenn Army …"
select select "[GEOGRAPHIC_DATA]"
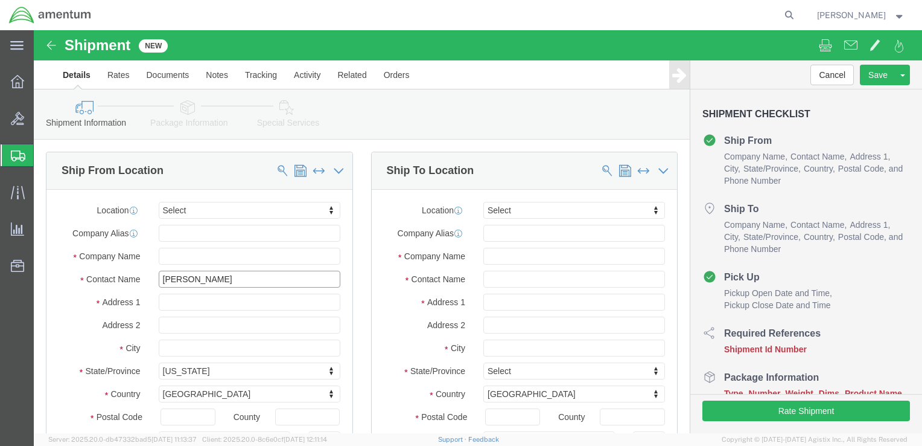
click input "Ron"
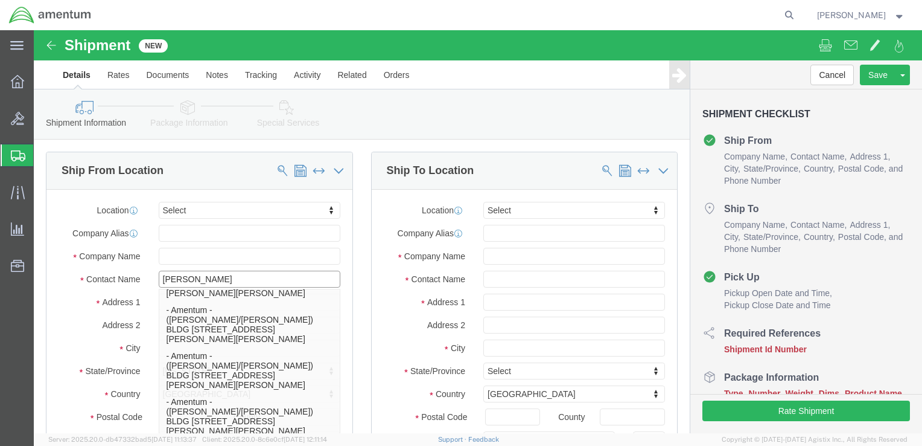
type input "[PERSON_NAME]"
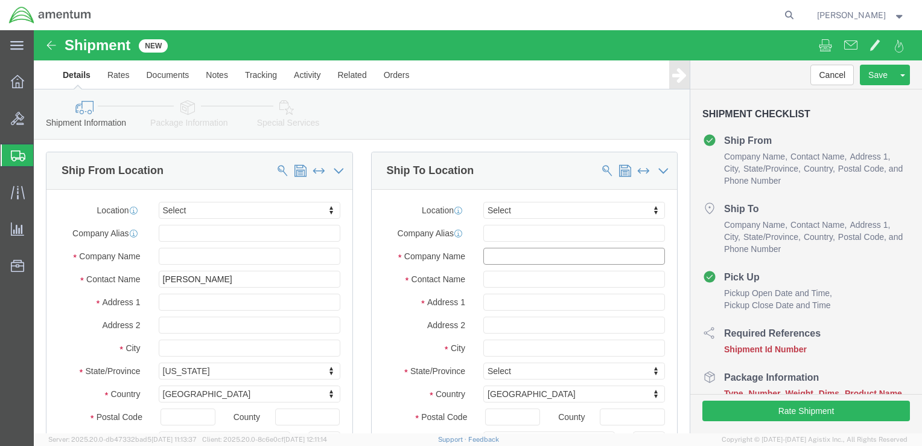
click input "text"
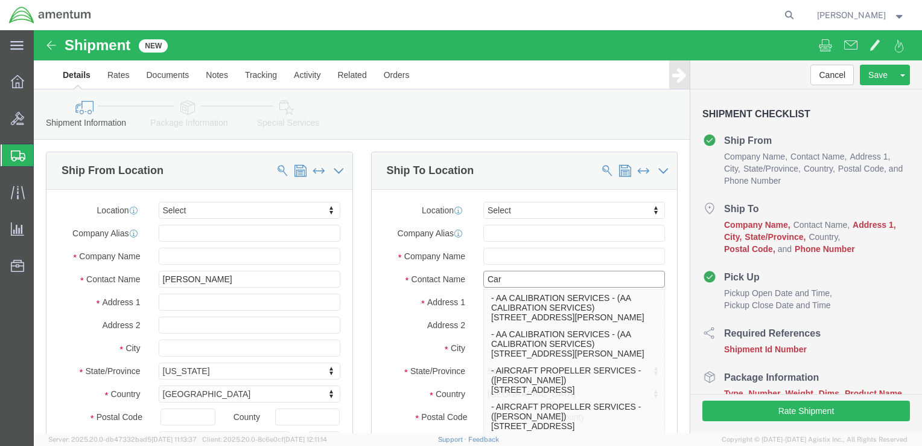
type input "Caro"
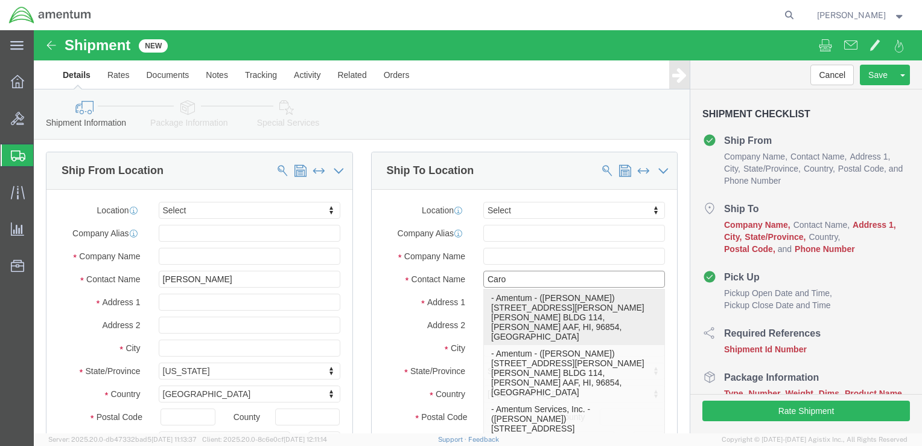
click p "- Amentum - (Carolyn Meeks) 1201 Santos Dumont Ave. BLDG 114, Wheeler AAF, HI, …"
select select "HI"
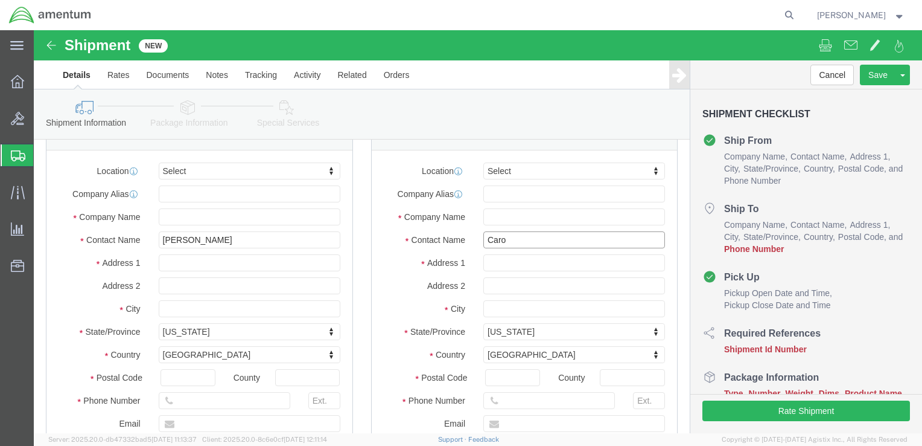
scroll to position [60, 0]
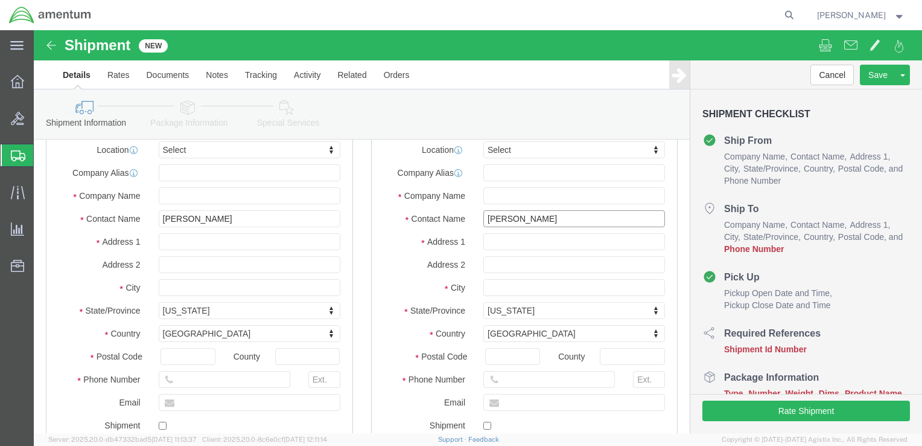
type input "Carolyn Meek"
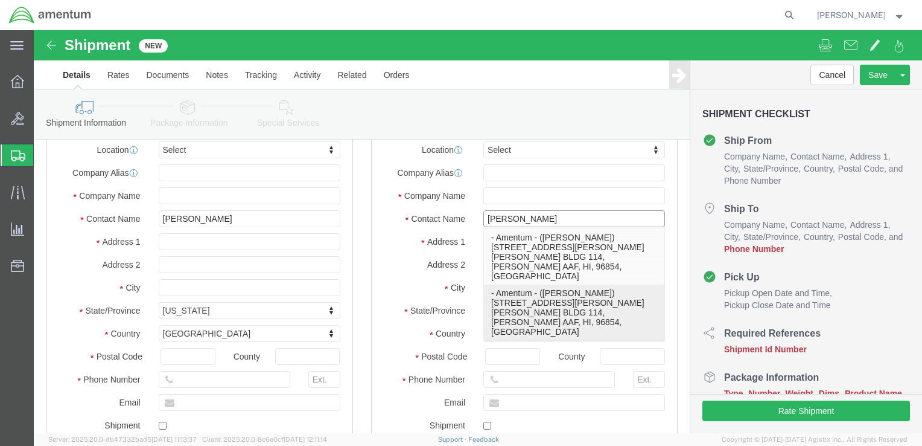
click p "- Amentum - (Carolyn Meeks) 1201 Santos Dumont Ave. BLDG 114, Wheeler AAF, HI, …"
select select "HI"
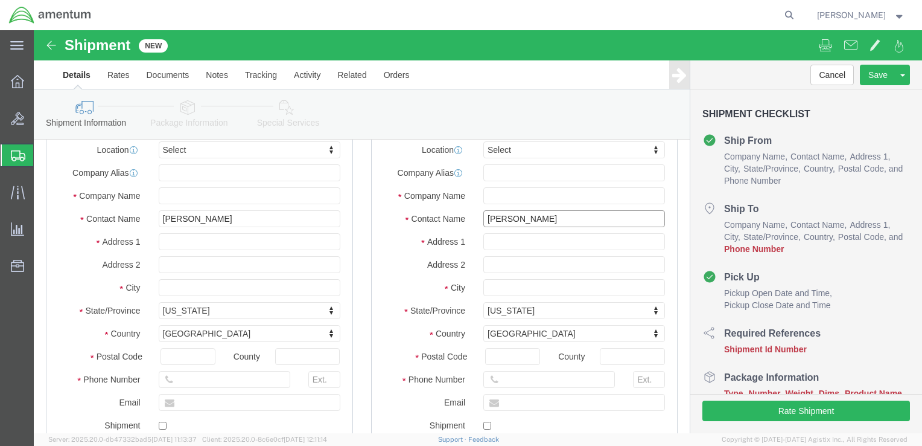
type input "Carolyn Meeks"
click input "text"
click label "Postal Code"
click input "Postal Code"
click input "text"
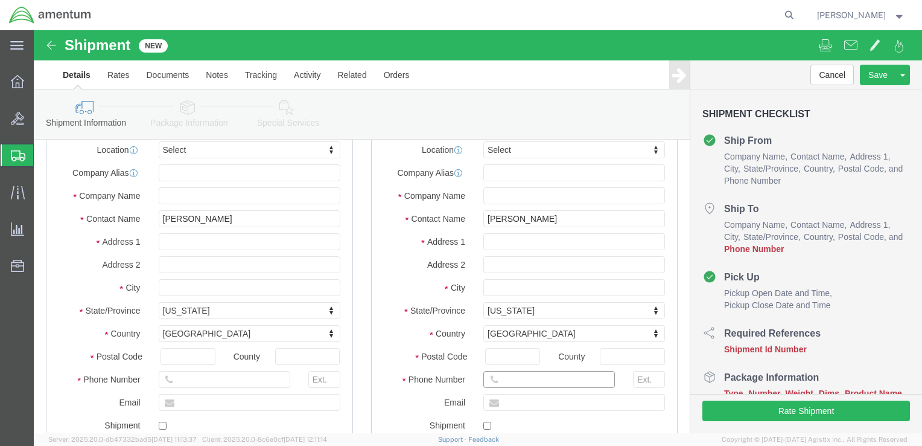
click input "text"
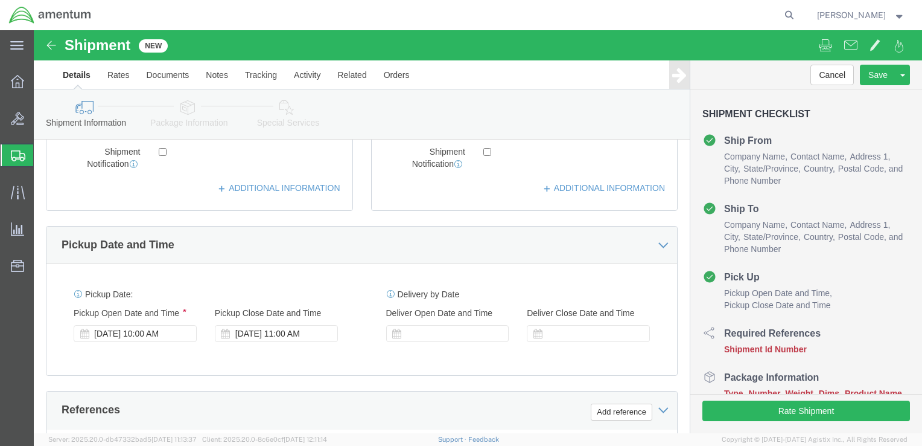
scroll to position [362, 0]
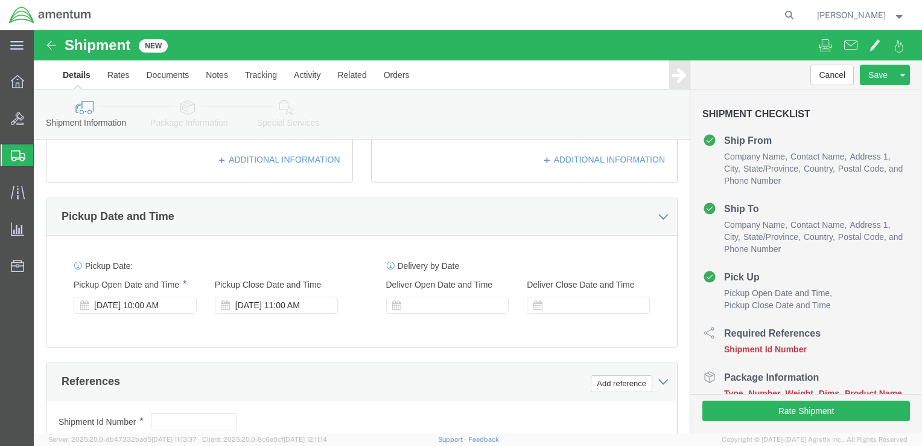
type input "808 728-4645"
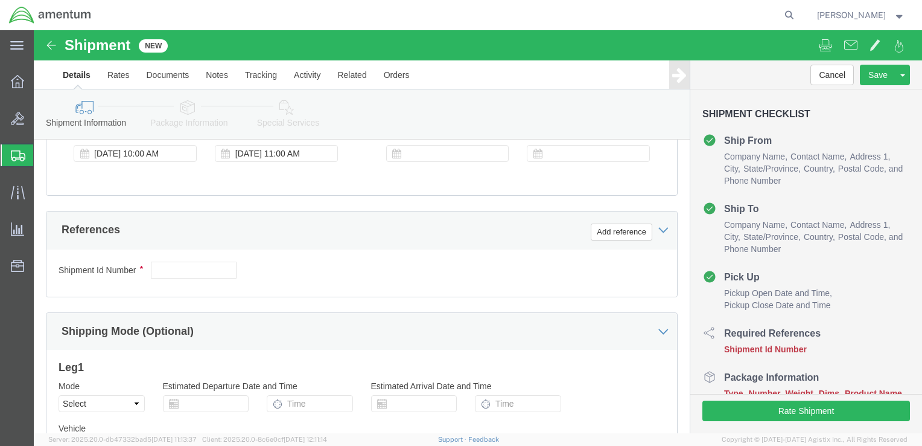
scroll to position [543, 0]
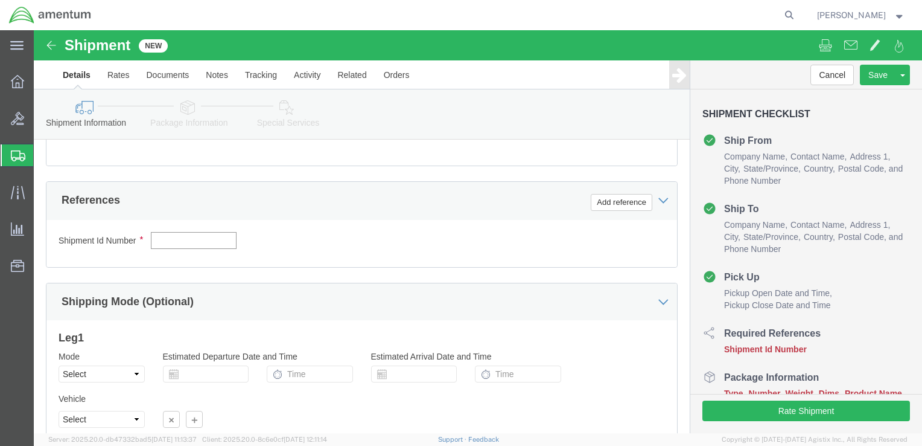
click input "text"
paste input "4999.R.2521.AK.AS.0A.HAWA.00"
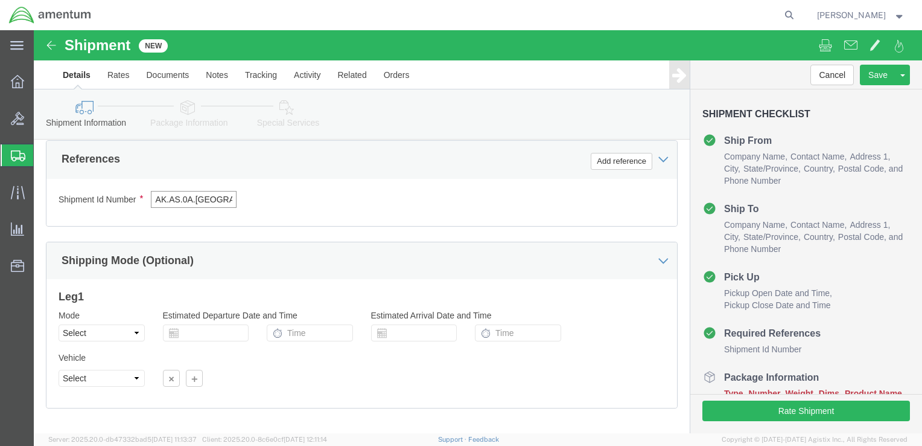
scroll to position [644, 0]
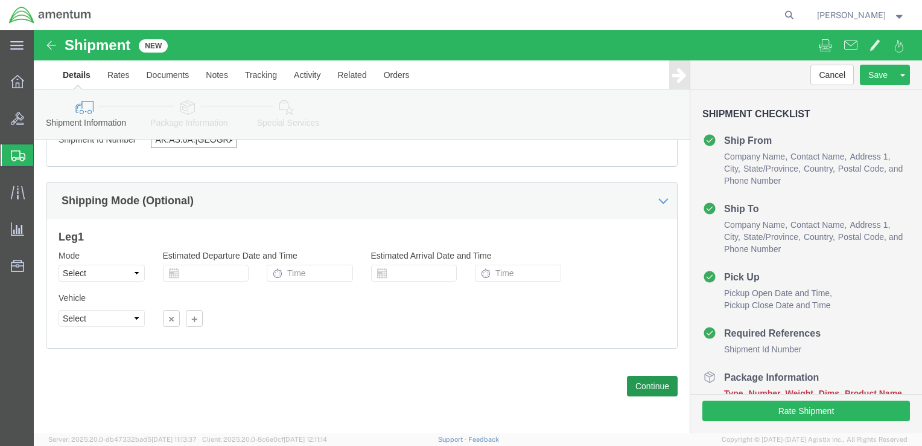
type input "4999.R.2521.AK.AS.0A.HAWA.00"
click button "Continue"
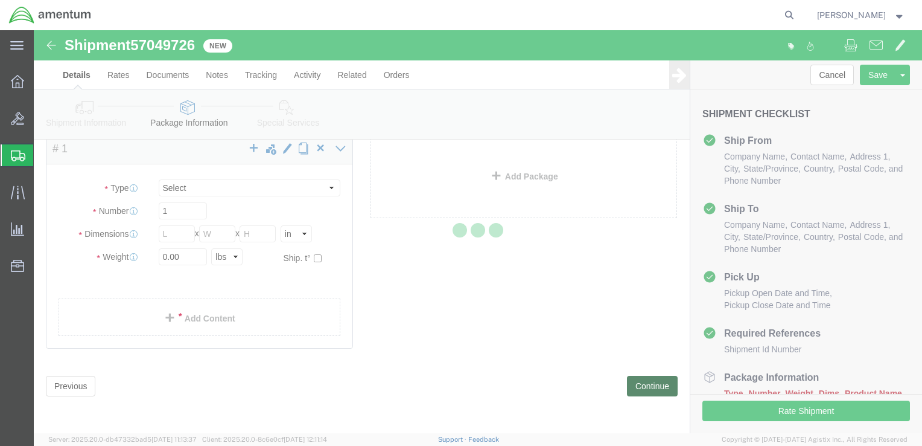
scroll to position [4, 0]
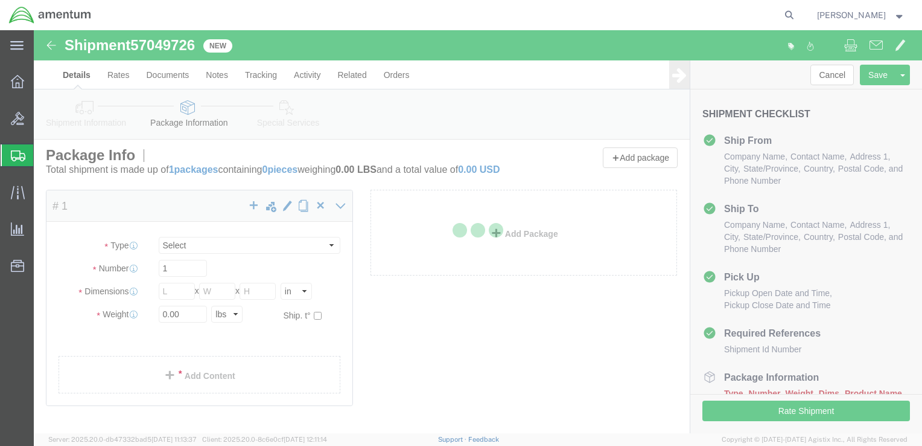
select select "CBOX"
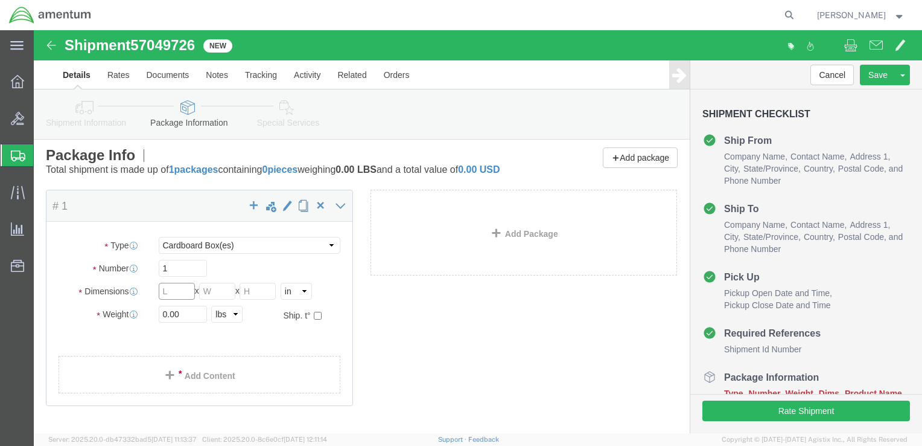
click input "text"
type input "9"
click input "text"
type input "4"
click input "text"
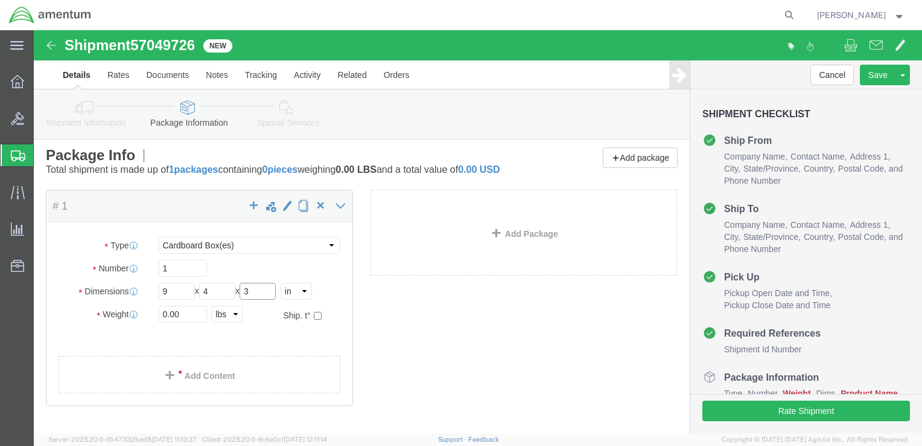
type input "3"
drag, startPoint x: 144, startPoint y: 296, endPoint x: 123, endPoint y: 294, distance: 21.9
click div "0.00 Select kgs lbs"
type input "1.0"
click link "Add Content"
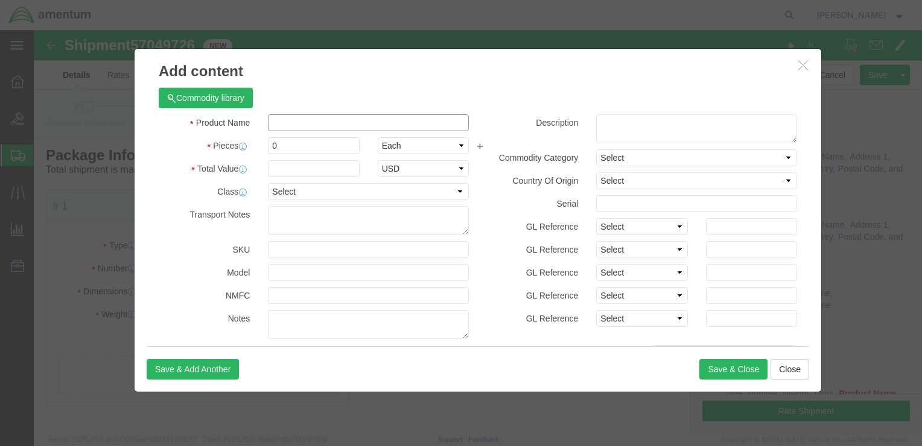
click input "text"
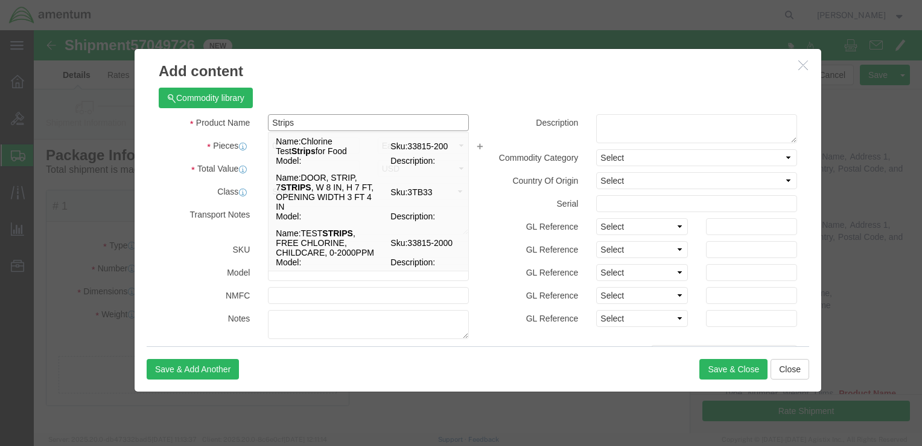
type input "Strips"
click label "Pieces"
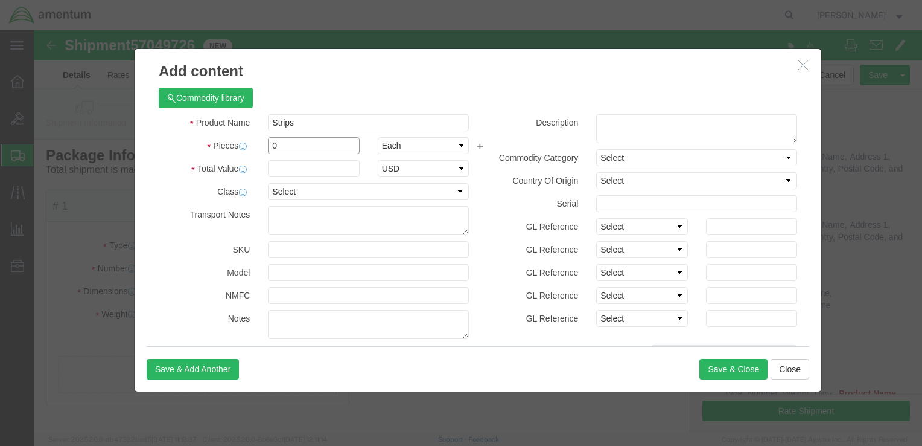
drag, startPoint x: 244, startPoint y: 113, endPoint x: 231, endPoint y: 113, distance: 13.3
click input "0"
type input "1"
drag, startPoint x: 124, startPoint y: 126, endPoint x: 169, endPoint y: 127, distance: 44.7
click div "Product Name Strips Strips Pieces 1 Select Bag Barrels 100Board Feet Bottle Box…"
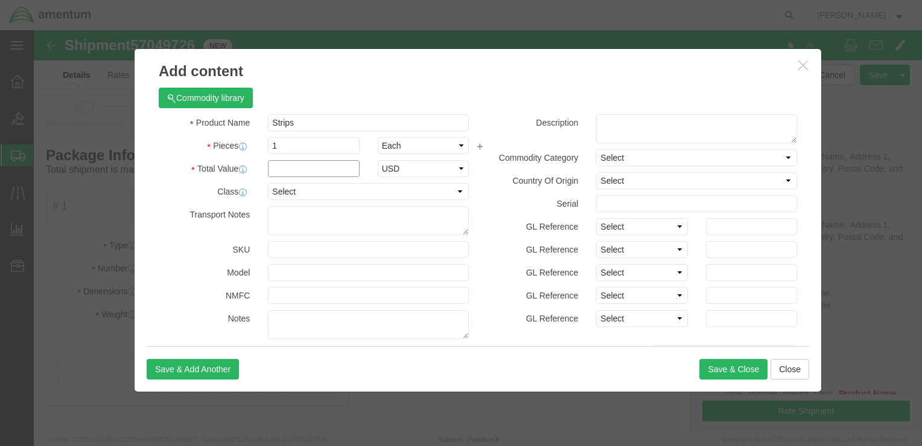
click input "text"
type input "60.00"
click select "Select 50 55 60 65 70 85 92.5 100 125 175 250 300 400"
select select "50"
click select "Select 50 55 60 65 70 85 92.5 100 125 175 250 300 400"
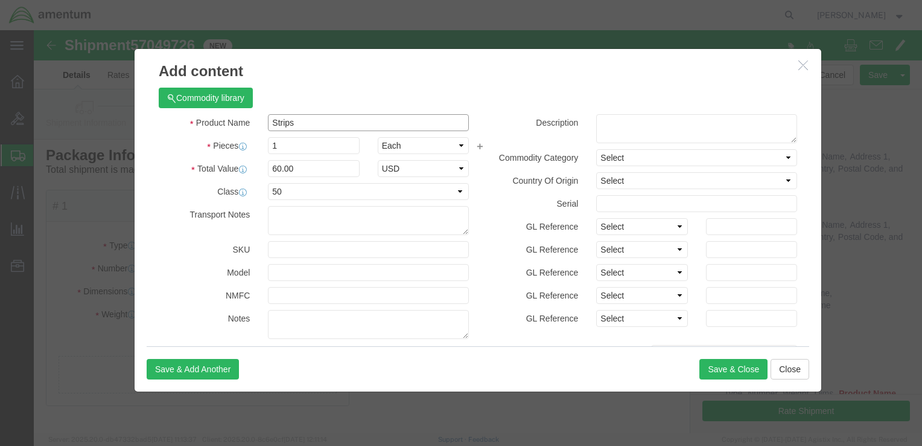
drag, startPoint x: 260, startPoint y: 92, endPoint x: 232, endPoint y: 89, distance: 28.5
click input "Strips"
click textarea
paste textarea "Strips"
type textarea "Strips"
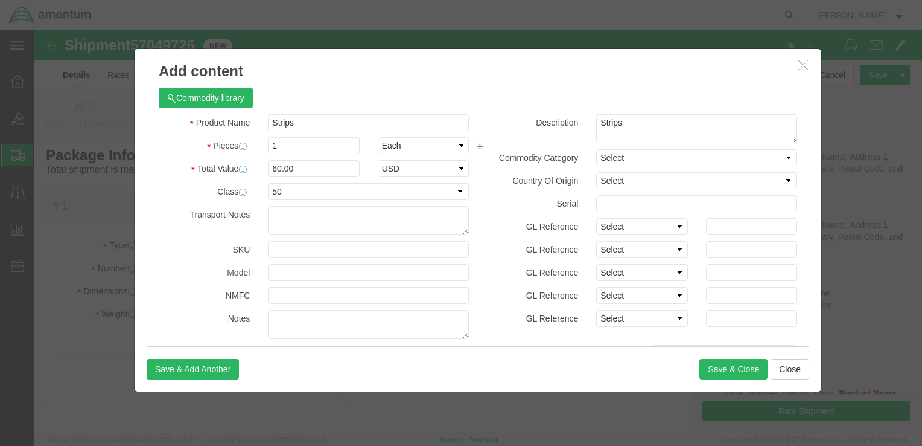
click label "Serial"
click select "Select Afghanistan Åland Islands Albania Algeria American Samoa Andorra Angola …"
select select "US"
click select "Select Afghanistan Åland Islands Albania Algeria American Samoa Andorra Angola …"
click button "Save & Close"
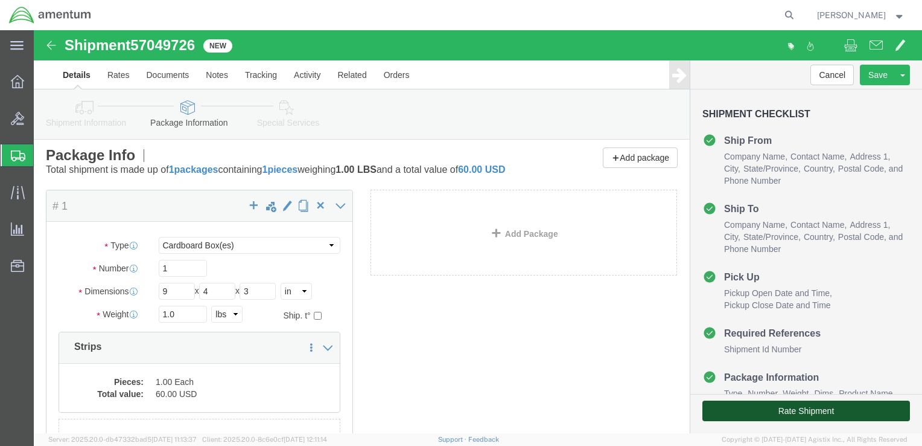
click button "Rate Shipment"
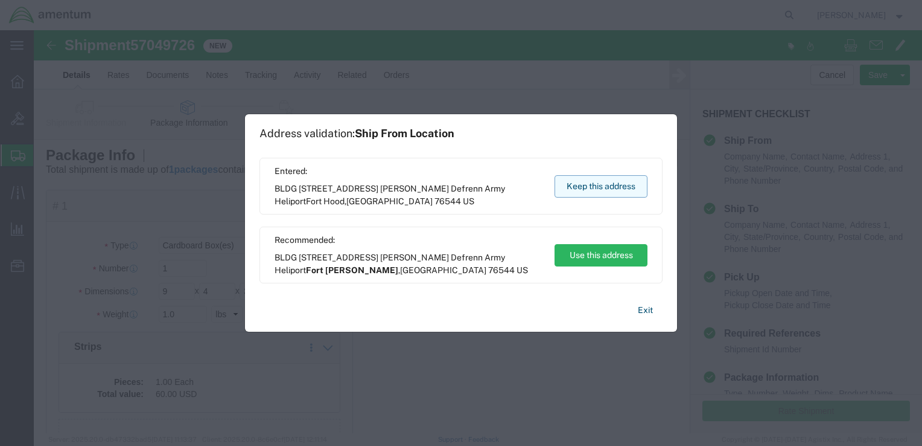
click at [604, 184] on button "Keep this address" at bounding box center [601, 186] width 93 height 22
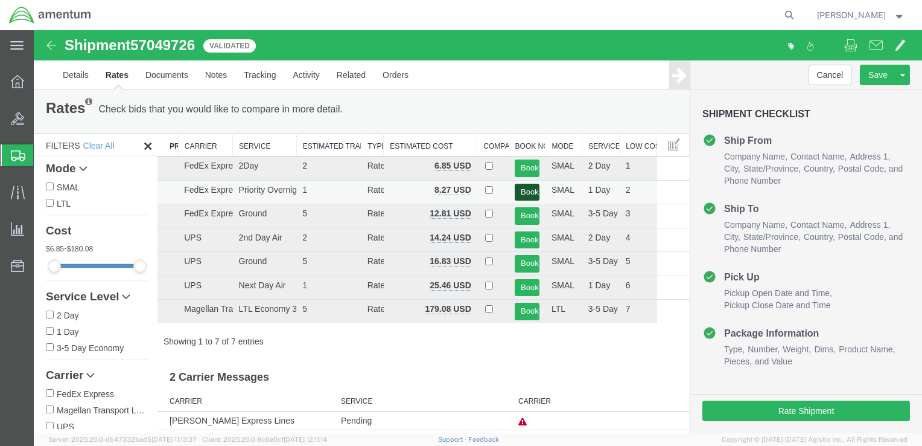
click at [519, 190] on button "Book" at bounding box center [527, 193] width 25 height 18
click at [518, 190] on button "Book" at bounding box center [527, 193] width 25 height 18
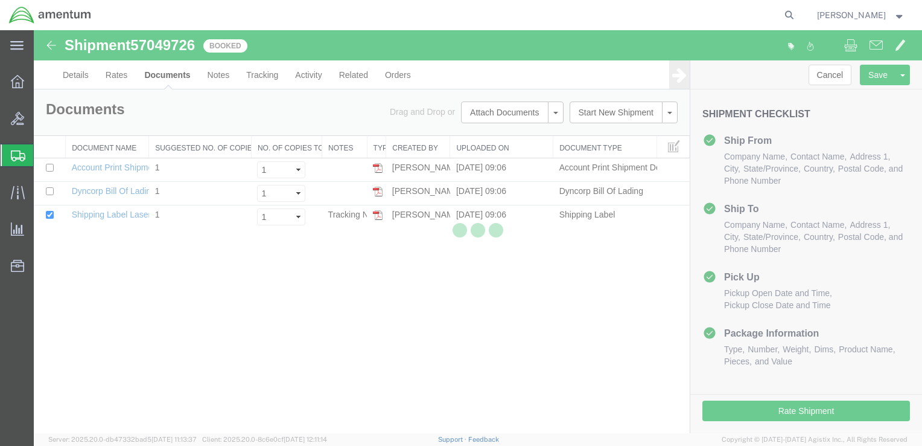
scroll to position [0, 0]
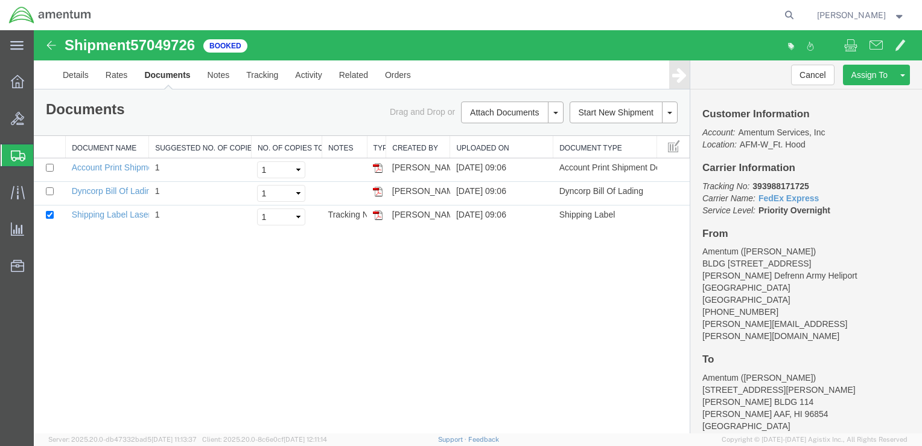
click at [502, 278] on div "Shipment 57049726 3 of 3 Booked Details Rates Documents Notes Tracking Activity…" at bounding box center [478, 231] width 889 height 403
click at [0, 0] on span "Create Shipment" at bounding box center [0, 0] width 0 height 0
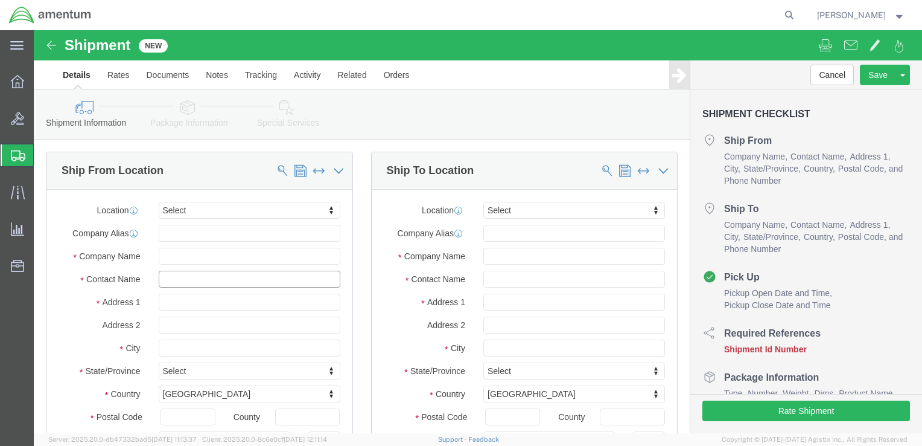
click input "text"
type input "Ron"
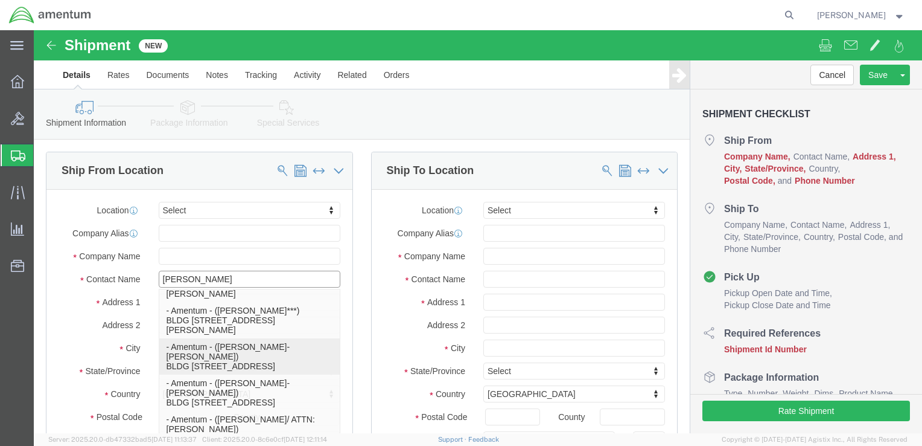
scroll to position [604, 0]
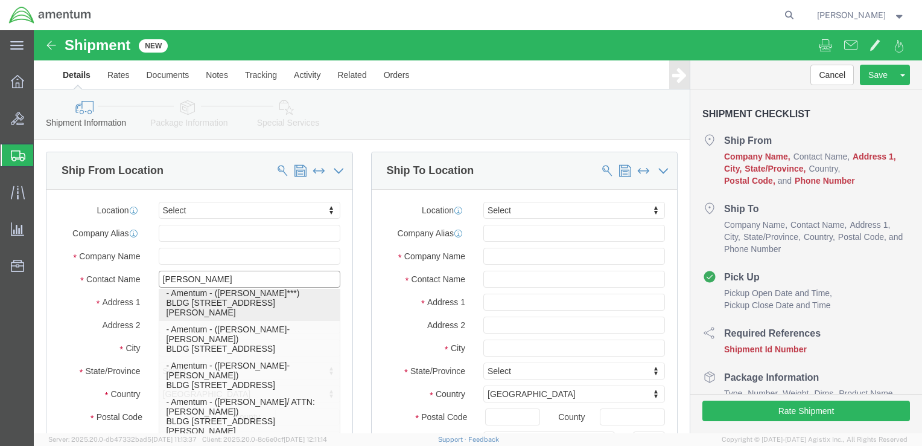
click p "- Amentum - ([PERSON_NAME]***) BLDG [STREET_ADDRESS][PERSON_NAME] Defrenn Army …"
select select "[GEOGRAPHIC_DATA]"
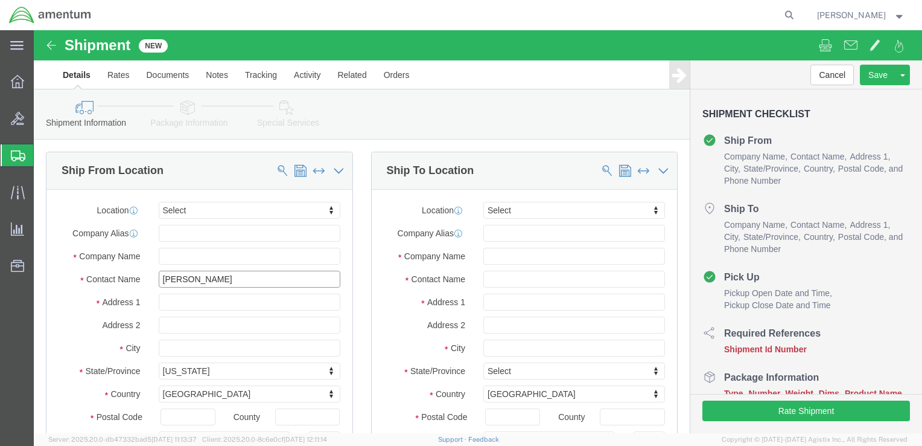
click input "Ron"
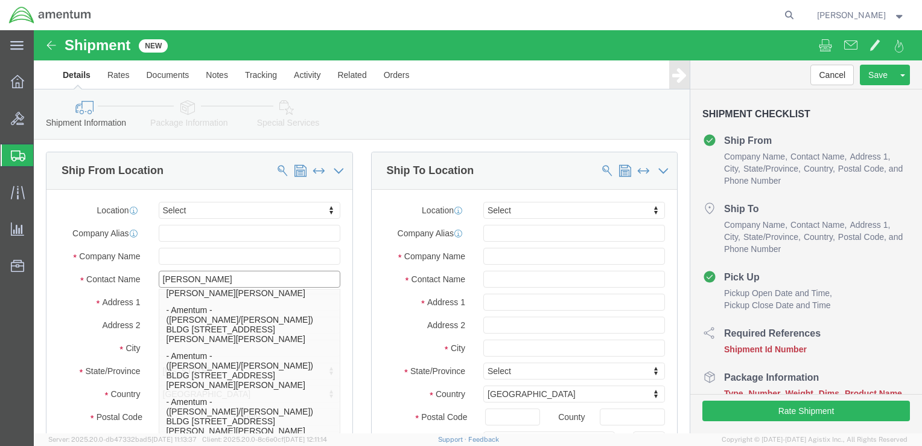
type input "[PERSON_NAME]"
click input "text"
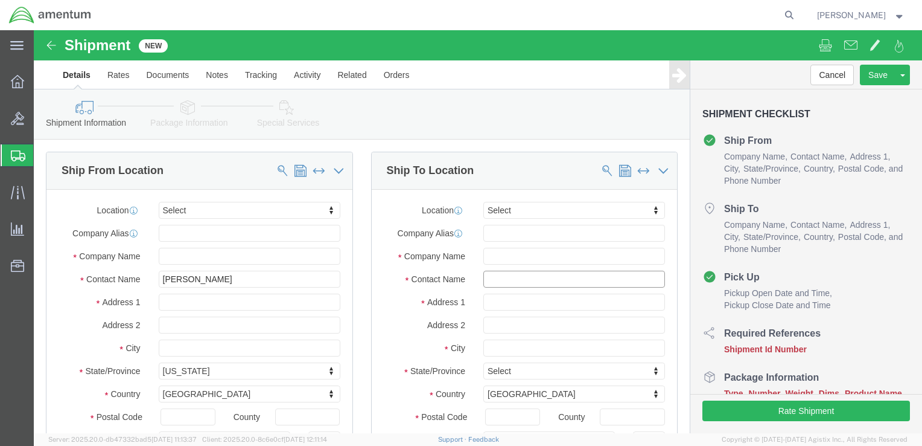
click input "text"
type input "James Sprears"
click input "text"
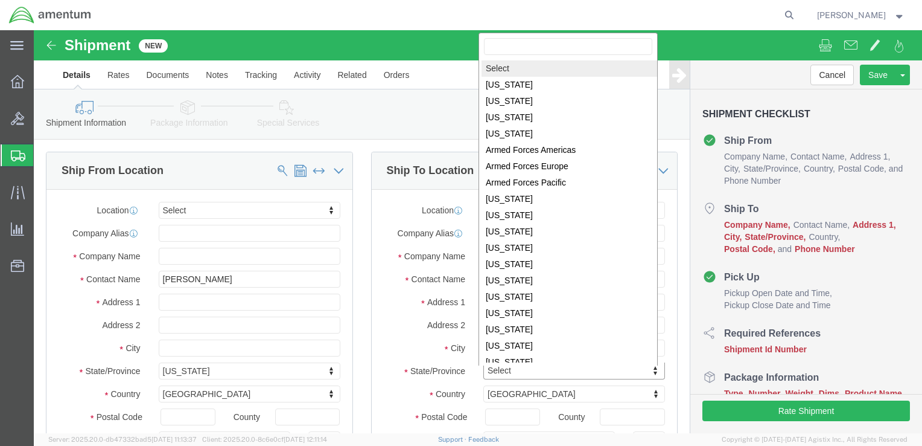
scroll to position [2, 0]
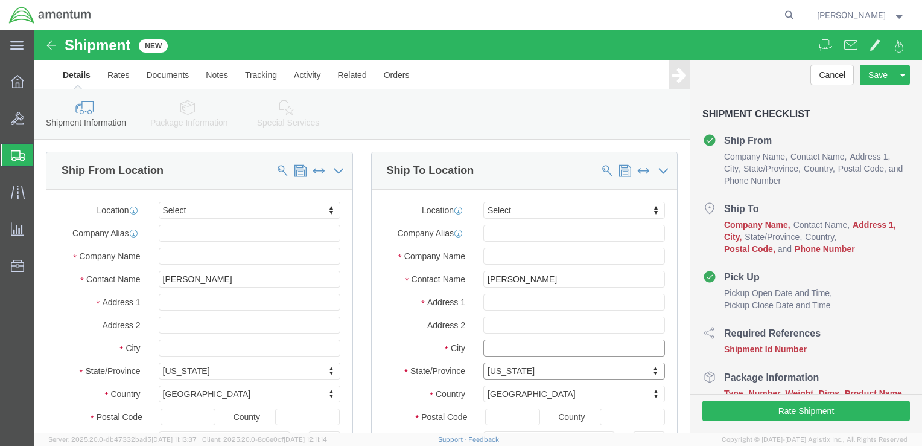
click input "text"
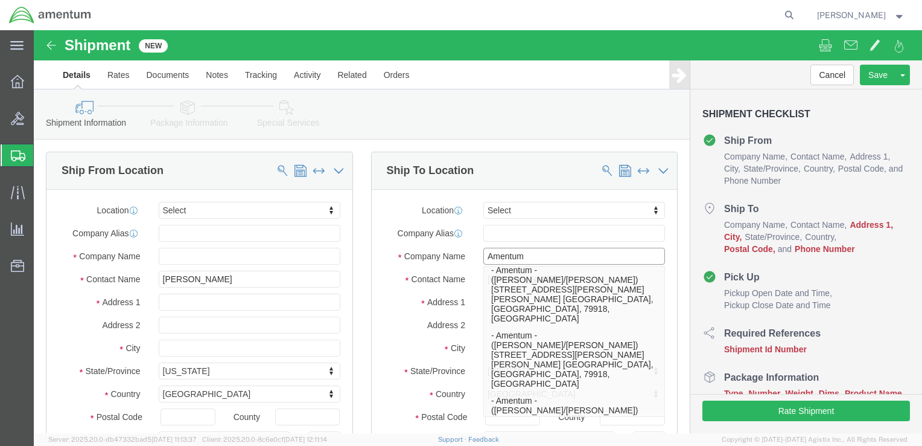
scroll to position [0, 0]
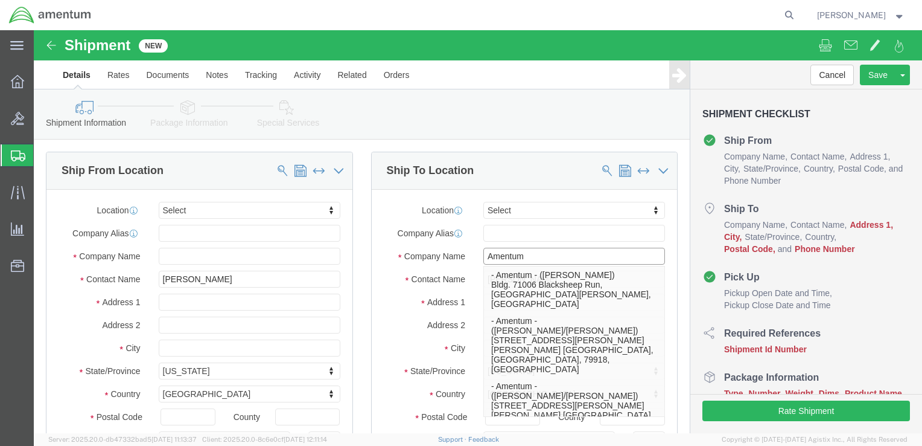
type input "Amentum"
click div "Address 2"
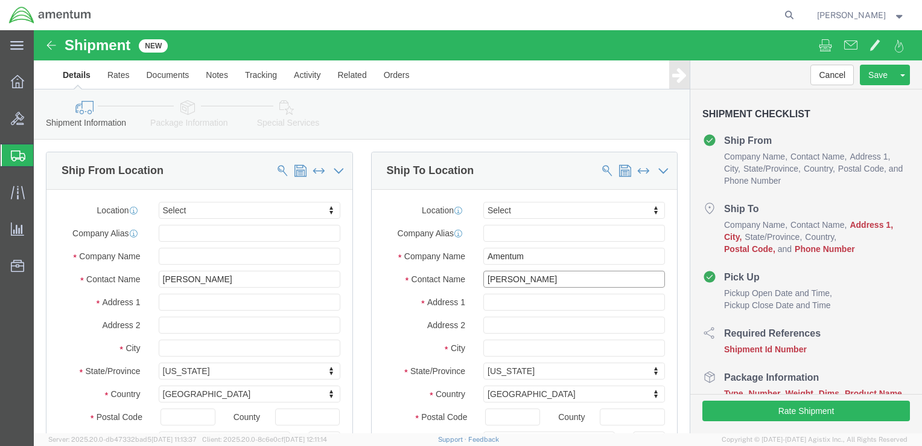
click input "James Sprears"
type input "James S"
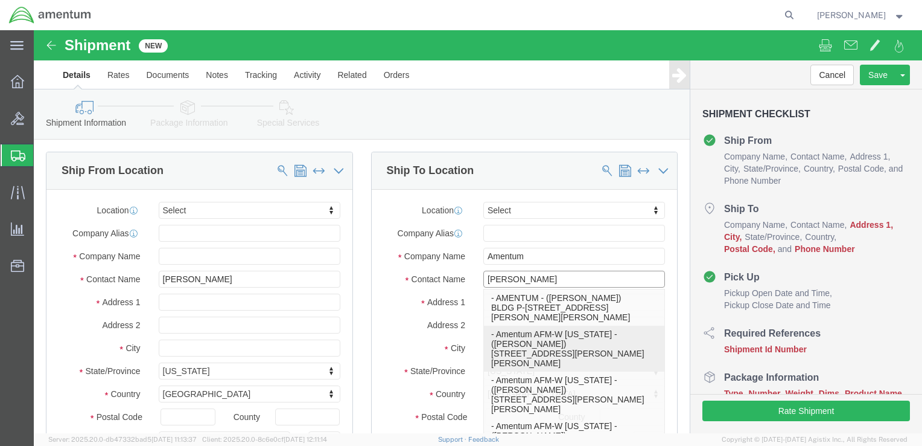
click p "- Amentum AFM-W Alaska - (James Spear) 2077 Montgomery Road, HGR7/Room 125, For…"
select select "AK"
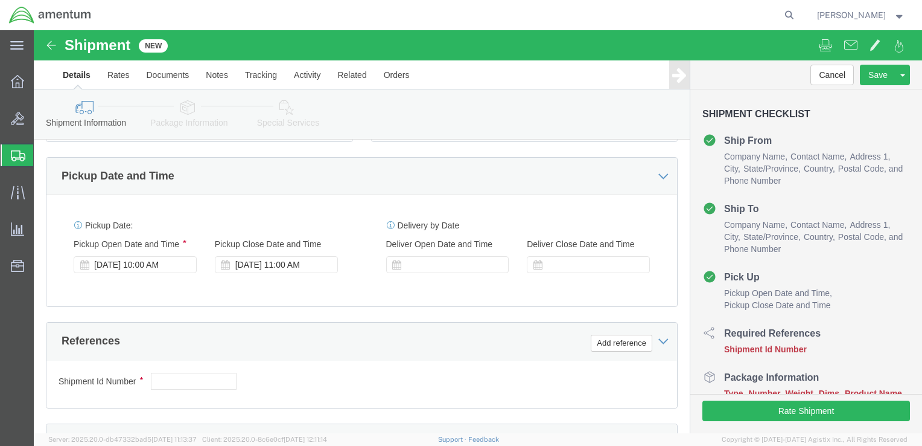
scroll to position [423, 0]
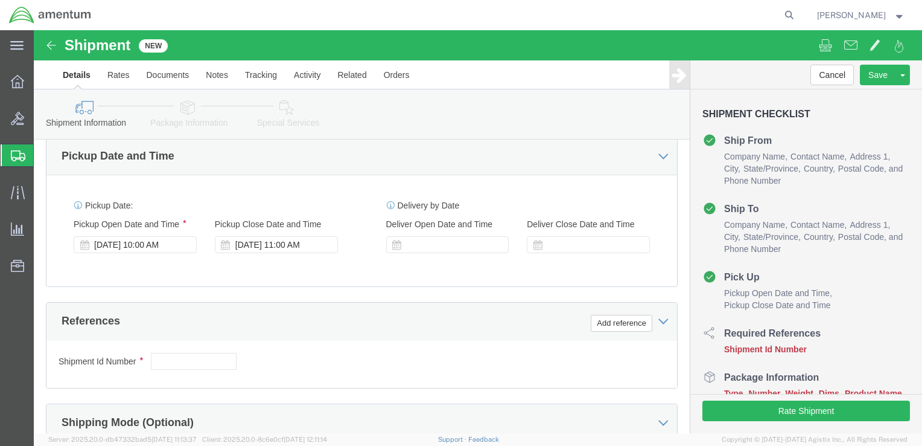
type input "James Spear"
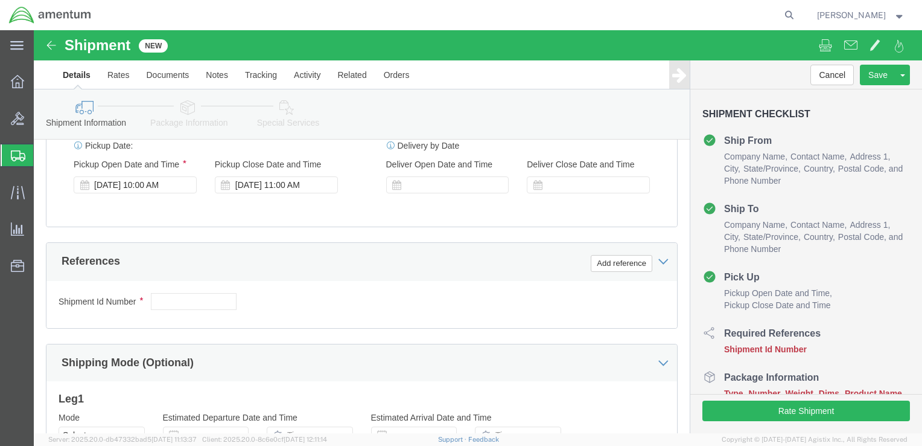
scroll to position [483, 0]
click input "text"
paste input "4999.R.2521.AD.AF.04.ALKA.00"
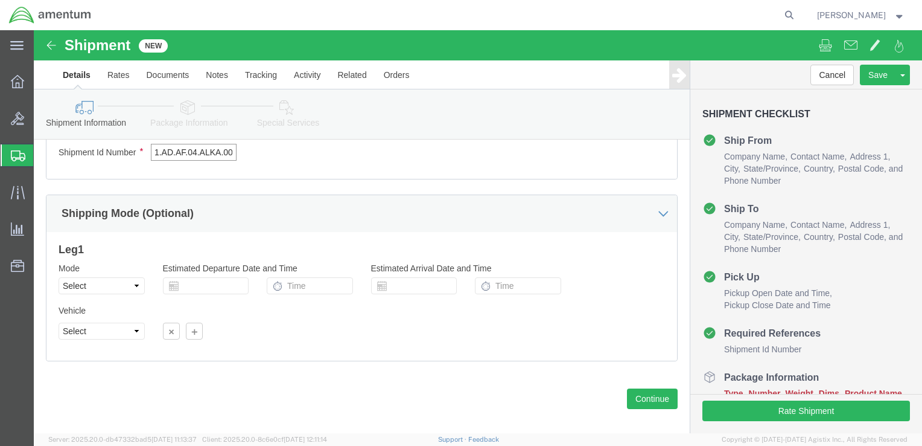
scroll to position [644, 0]
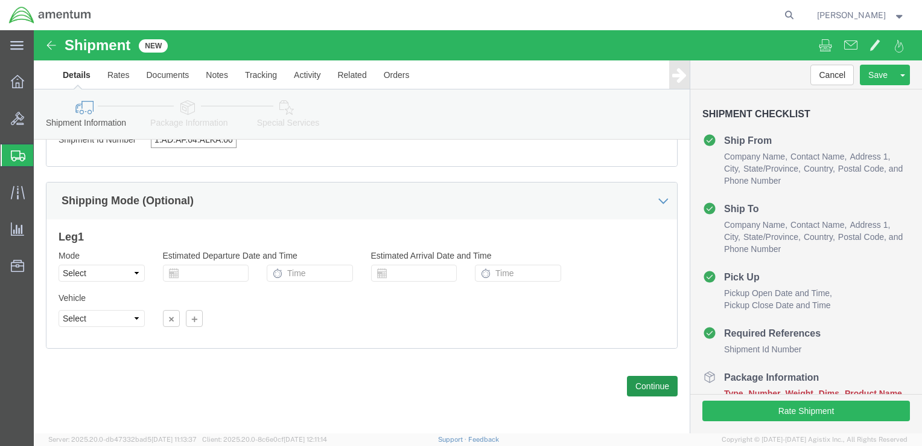
type input "4999.R.2521.AD.AF.04.ALKA.00"
click button "Continue"
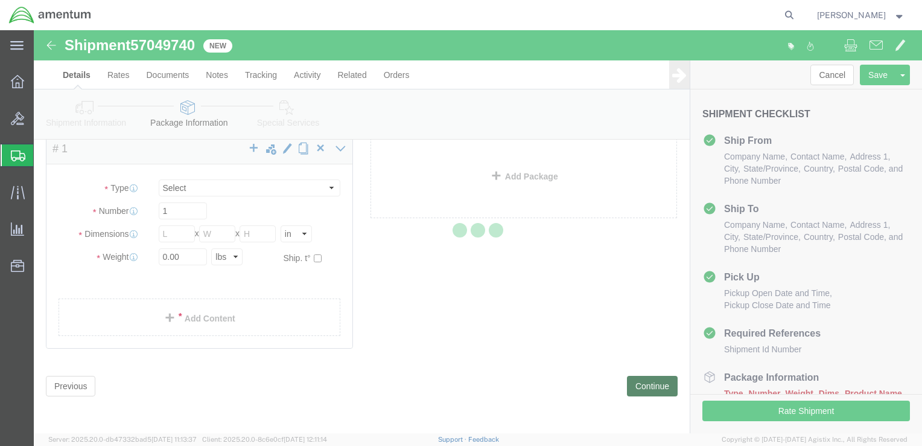
scroll to position [4, 0]
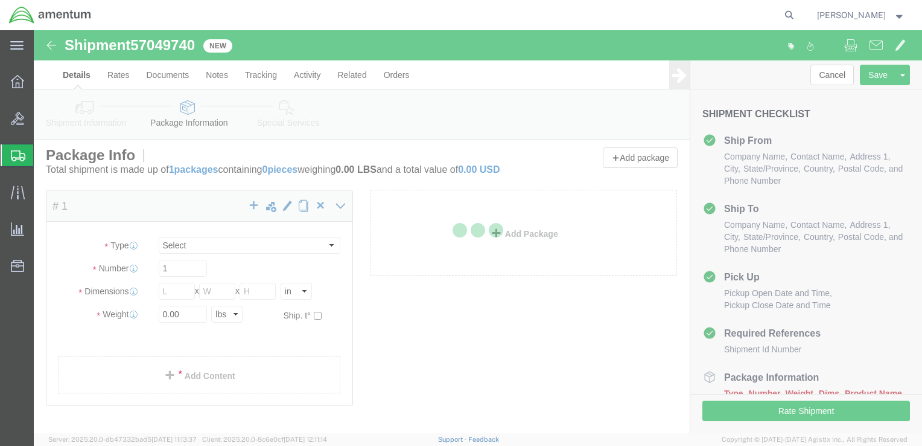
select select "CBOX"
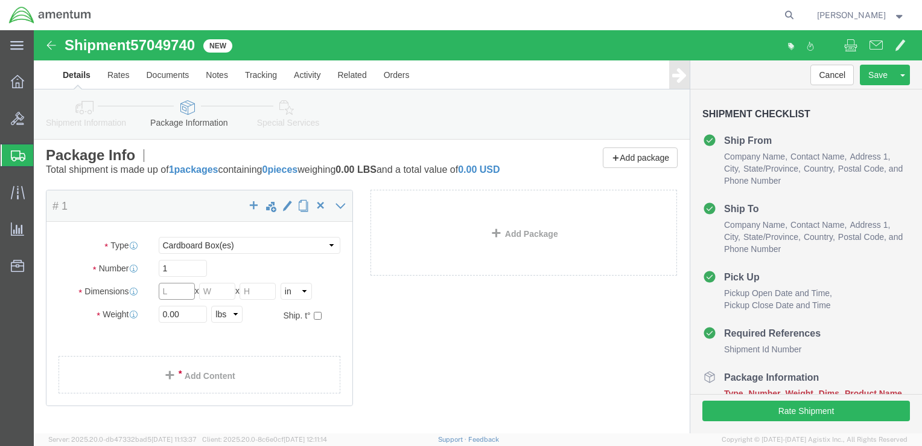
click input "text"
type input "14"
type input "5"
type input "7"
type input "1.5"
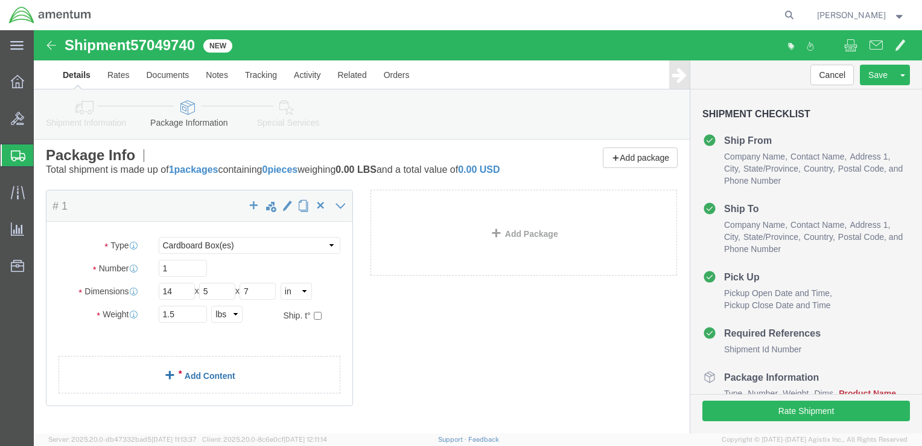
click link "Add Content"
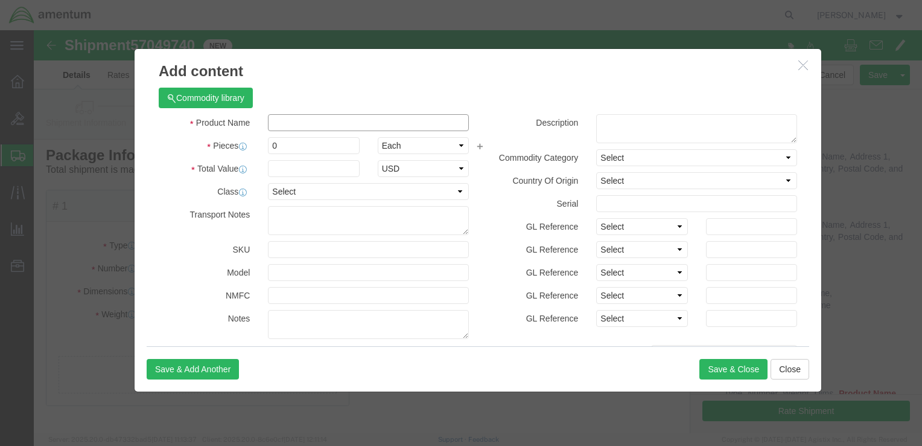
click input "text"
type input "Catridge"
type input "1"
type input "20.00"
click select "Select 50 55 60 65 70 85 92.5 100 125 175 250 300 400"
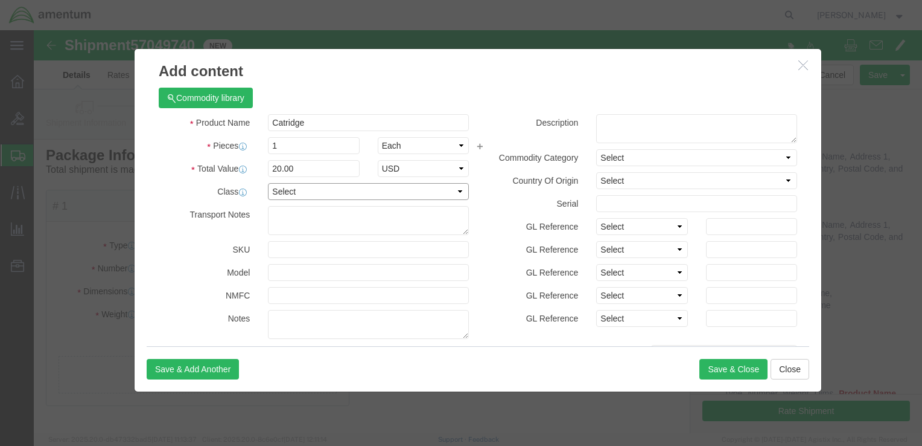
select select "50"
click select "Select 50 55 60 65 70 85 92.5 100 125 175 250 300 400"
drag, startPoint x: 267, startPoint y: 92, endPoint x: 232, endPoint y: 89, distance: 34.5
click input "Catridge"
click textarea
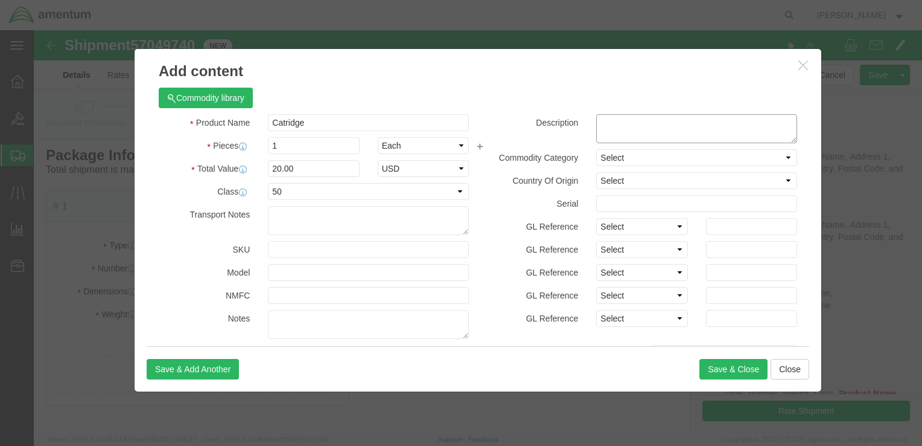
paste textarea "Catridge"
type textarea "Catridge"
click div
click select "Select Afghanistan Åland Islands Albania Algeria American Samoa Andorra Angola …"
select select "US"
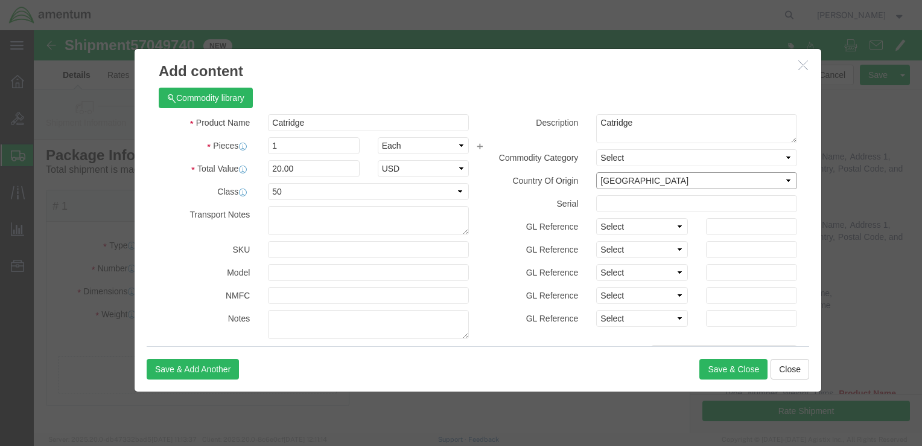
click select "Select Afghanistan Åland Islands Albania Algeria American Samoa Andorra Angola …"
click button "Save & Close"
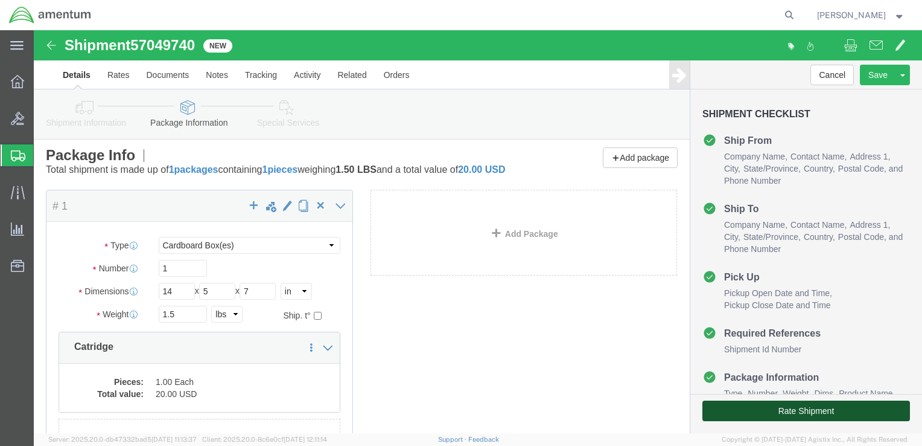
click button "Rate Shipment"
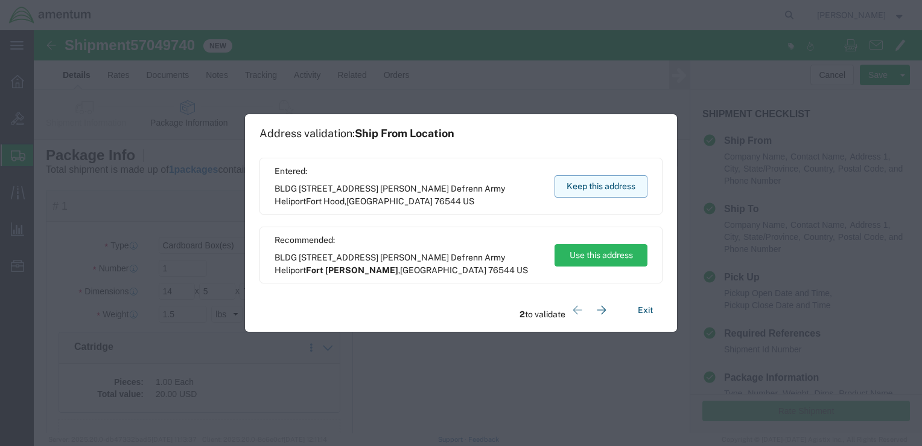
click at [594, 182] on button "Keep this address" at bounding box center [601, 186] width 93 height 22
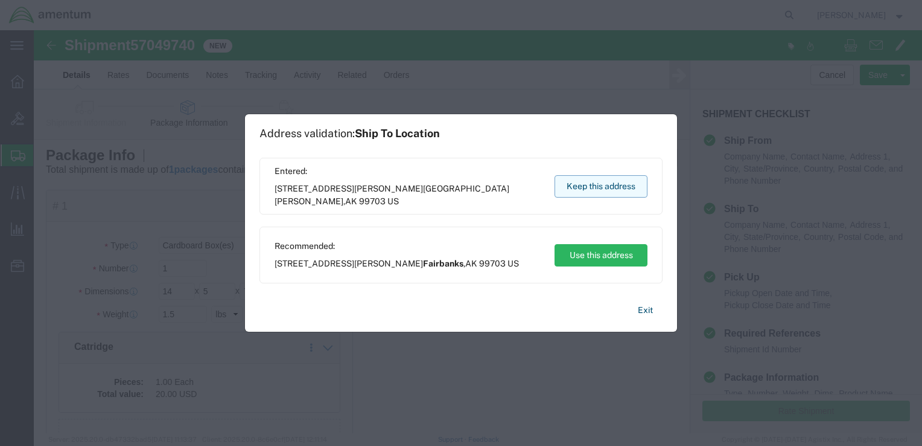
click at [584, 185] on button "Keep this address" at bounding box center [601, 186] width 93 height 22
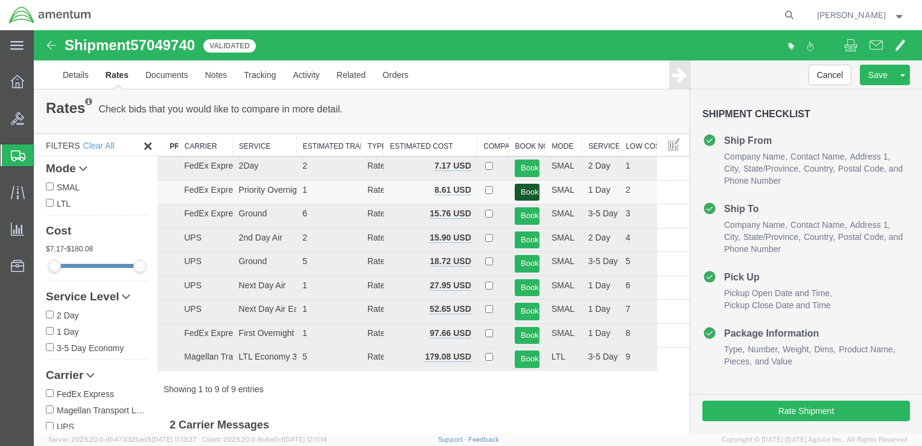
click at [528, 191] on button "Book" at bounding box center [527, 193] width 25 height 18
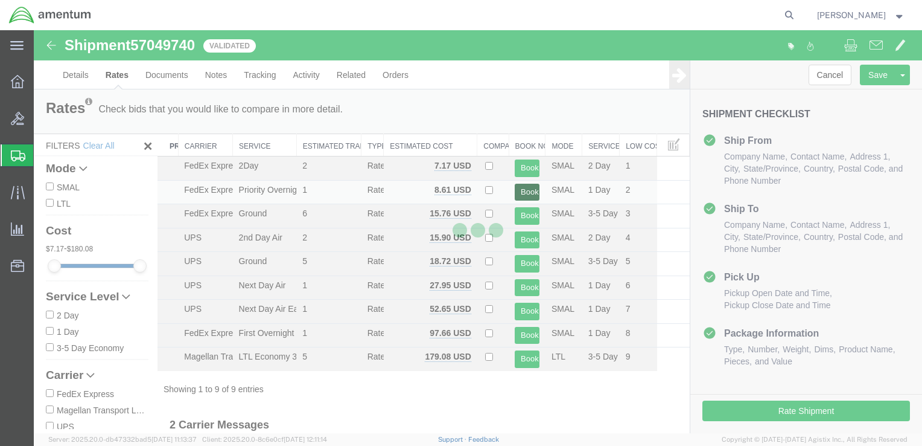
click at [515, 184] on button "Book" at bounding box center [527, 193] width 25 height 18
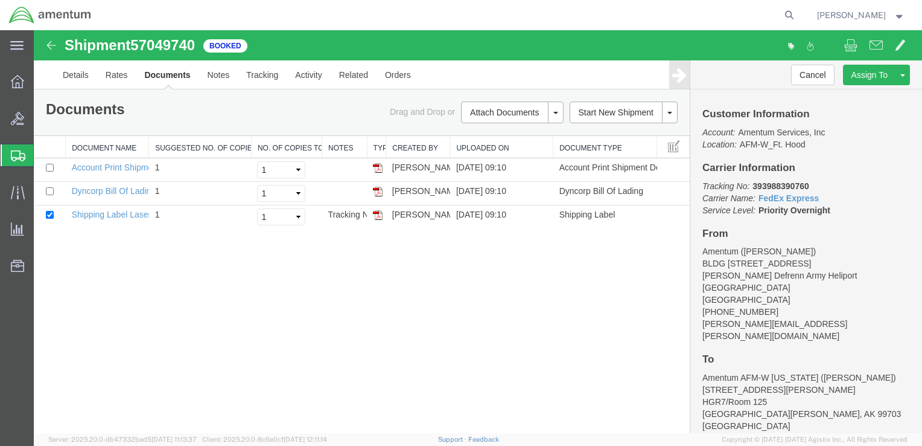
click at [572, 302] on div "Shipment 57049740 3 of 3 Booked Details Rates Documents Notes Tracking Activity…" at bounding box center [478, 231] width 889 height 403
click at [0, 0] on span "Create Shipment" at bounding box center [0, 0] width 0 height 0
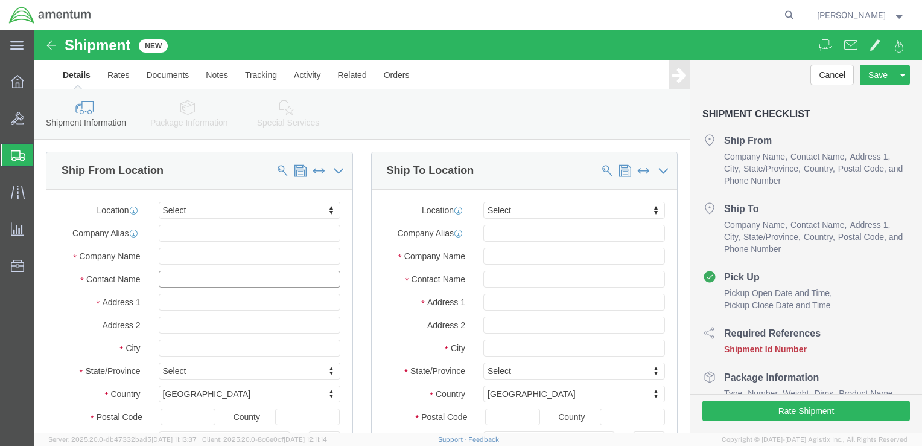
click input "text"
type input "Ron"
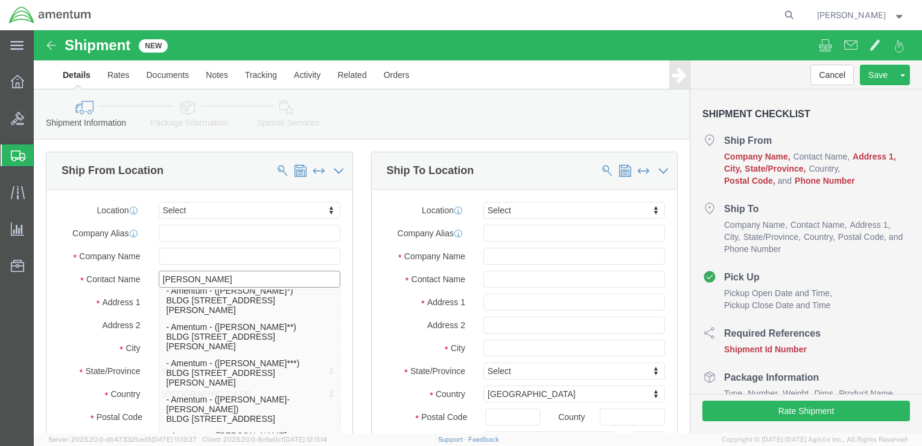
scroll to position [543, 0]
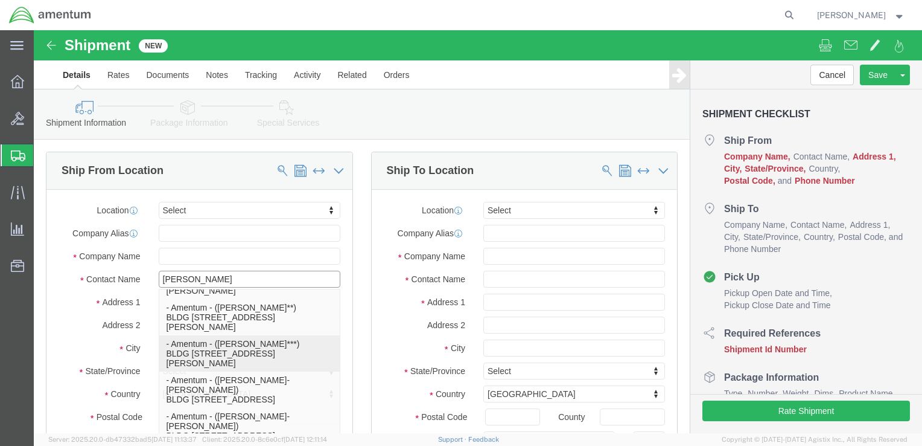
click p "- Amentum - ([PERSON_NAME]***) BLDG [STREET_ADDRESS][PERSON_NAME] Defrenn Army …"
select select "[GEOGRAPHIC_DATA]"
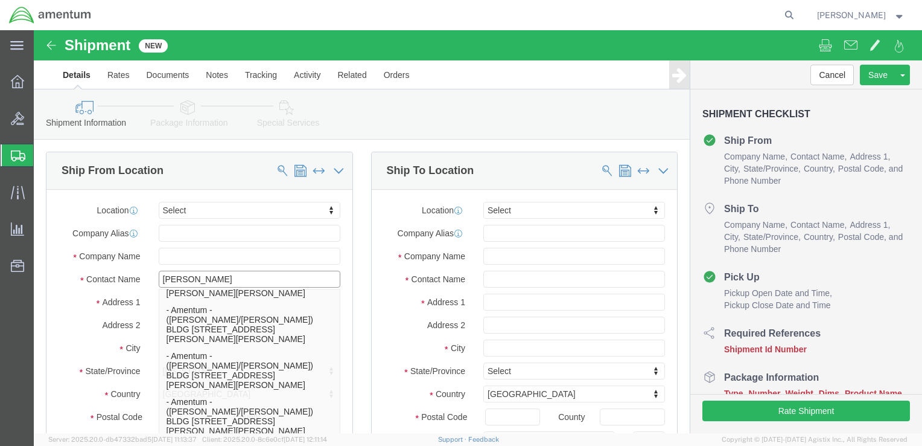
type input "[PERSON_NAME]"
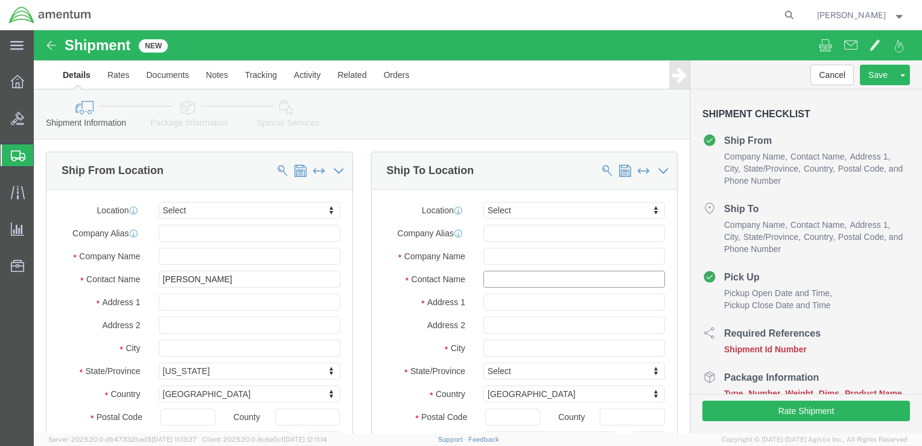
click input "text"
type input "Calvin"
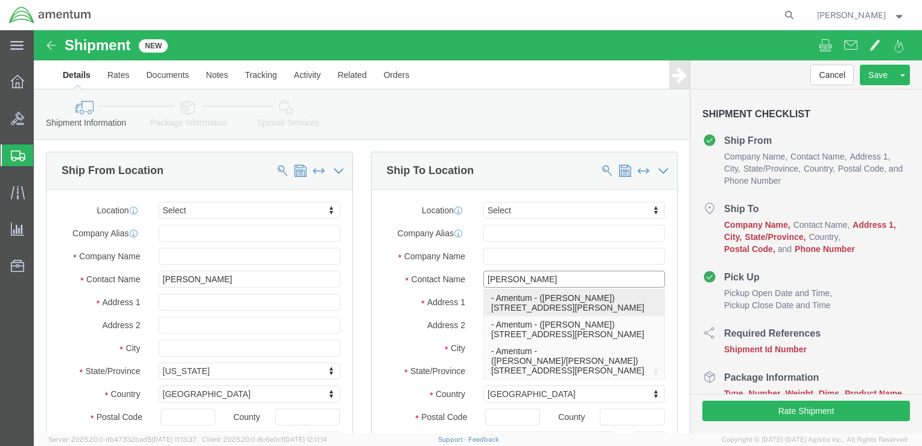
click p "- Amentum - (Calvin Merritt) 39500 National Trails Hwy, BLDG 21, Daggett, CA, 9…"
select select "CA"
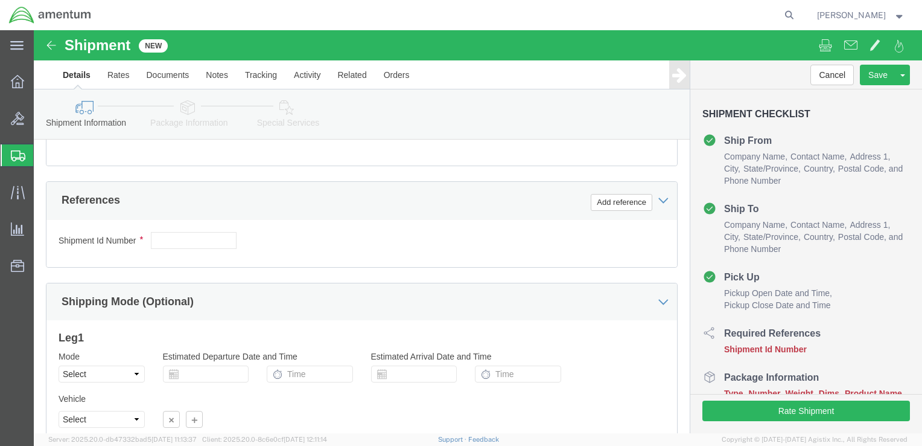
type input "Calvin Merritt"
click input "text"
paste input "4999.R.2521.AF.AH.06.FIRW.00"
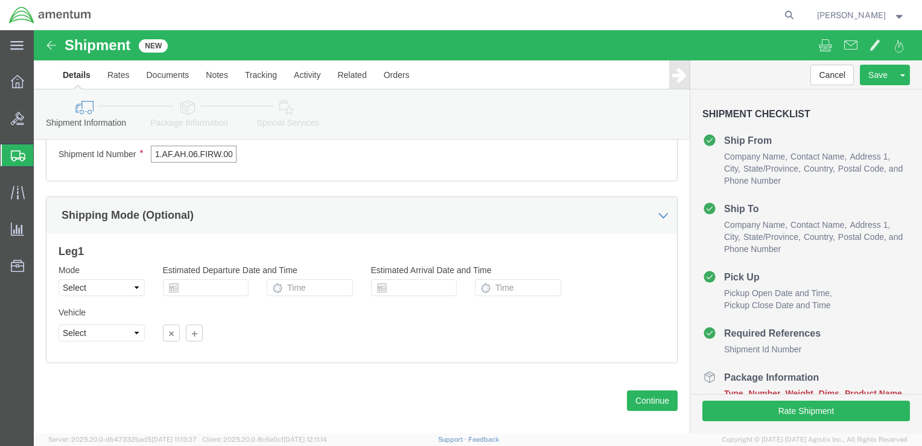
scroll to position [644, 0]
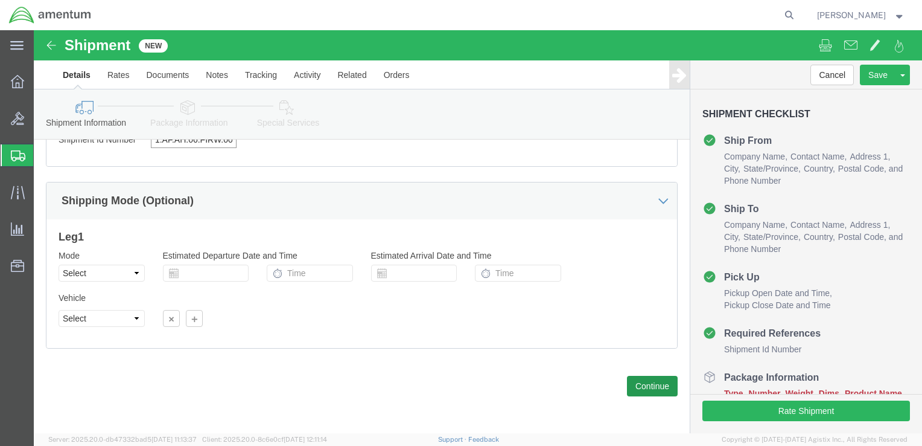
type input "4999.R.2521.AF.AH.06.FIRW.00"
click button "Continue"
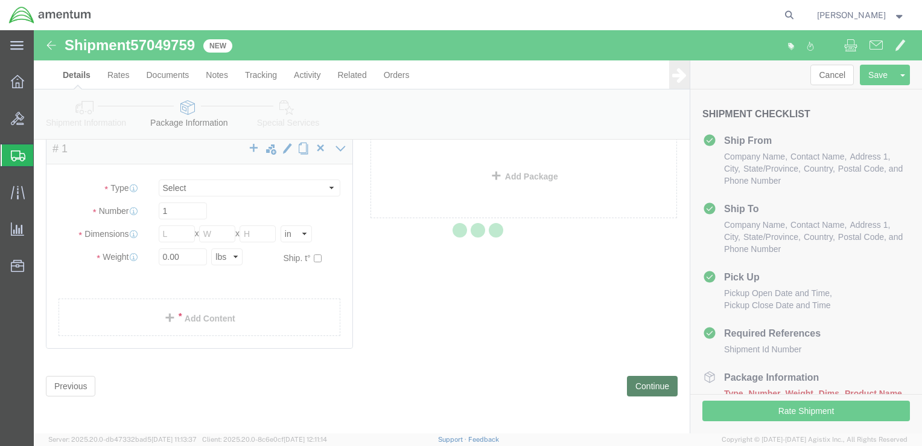
scroll to position [4, 0]
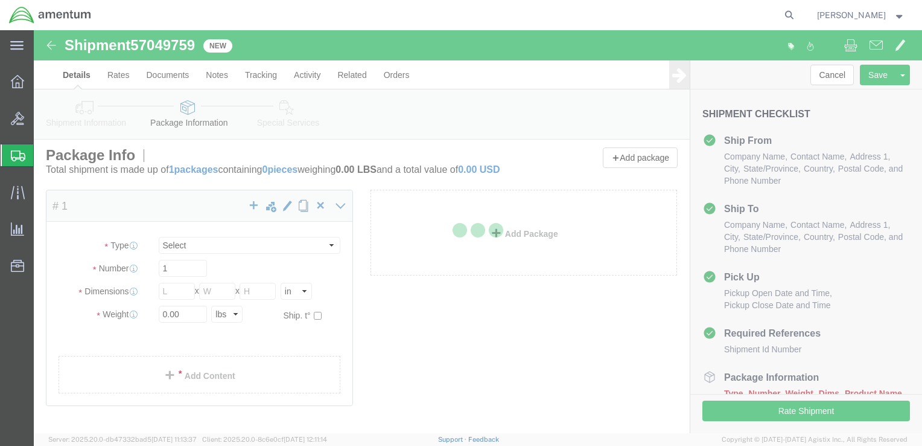
select select "CBOX"
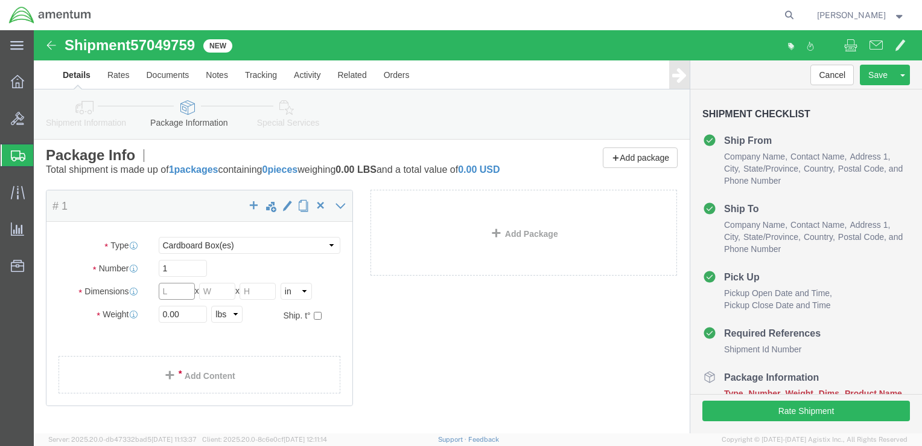
click input "text"
type input "14.5"
type input "14"
type input "10"
type input "17.0"
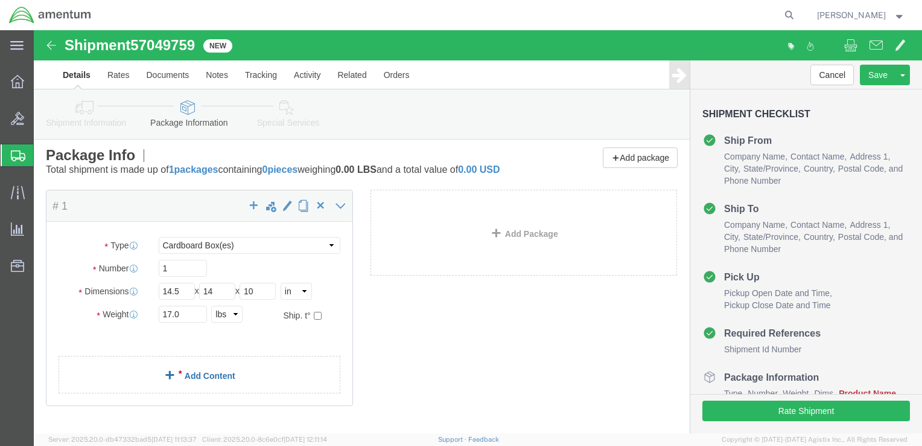
click link "Add Content"
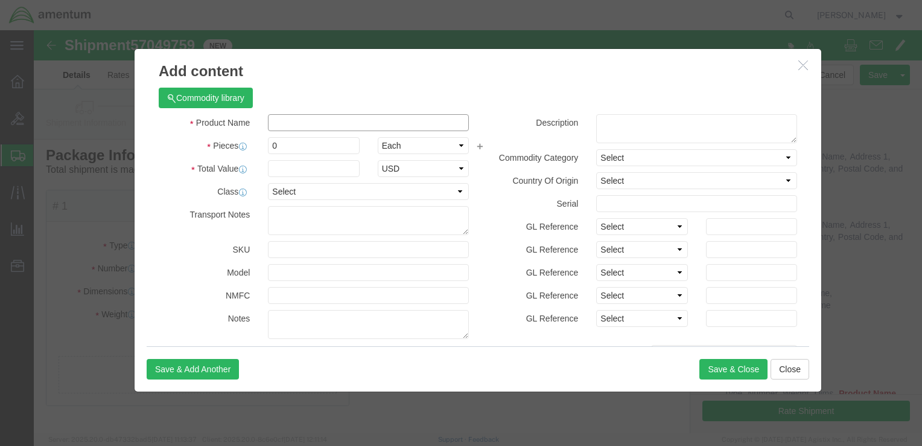
click input "text"
type input "Plates"
click label "Pieces"
drag, startPoint x: 237, startPoint y: 112, endPoint x: 222, endPoint y: 112, distance: 15.1
click div "0"
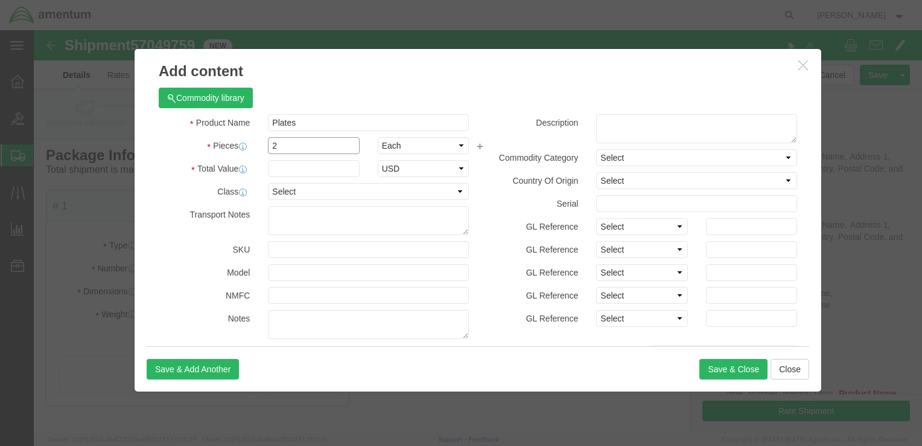
type input "2"
click label "Class"
click input "text"
type input "2"
type input "10.00"
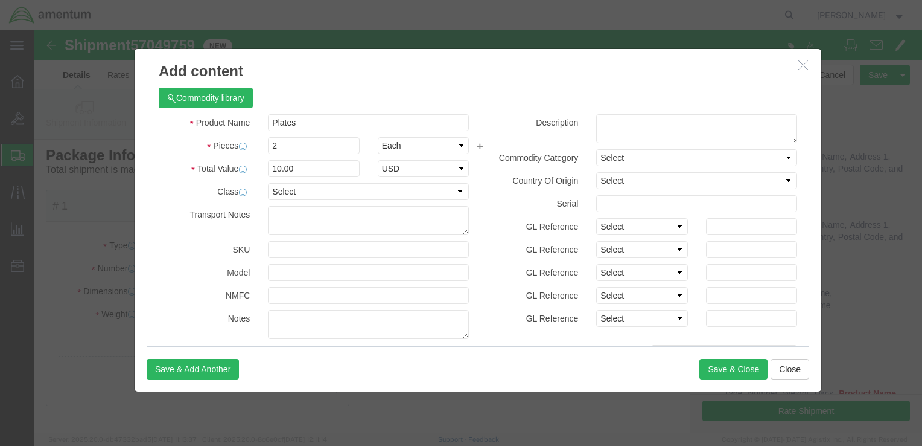
click div "Total Value 10.00 Select ADP AED AFN ALL AMD AOA ARS ATS AUD AWG AZN BAM BBD BD…"
click select "Select 50 55 60 65 70 85 92.5 100 125 175 250 300 400"
select select "50"
click select "Select 50 55 60 65 70 85 92.5 100 125 175 250 300 400"
click textarea
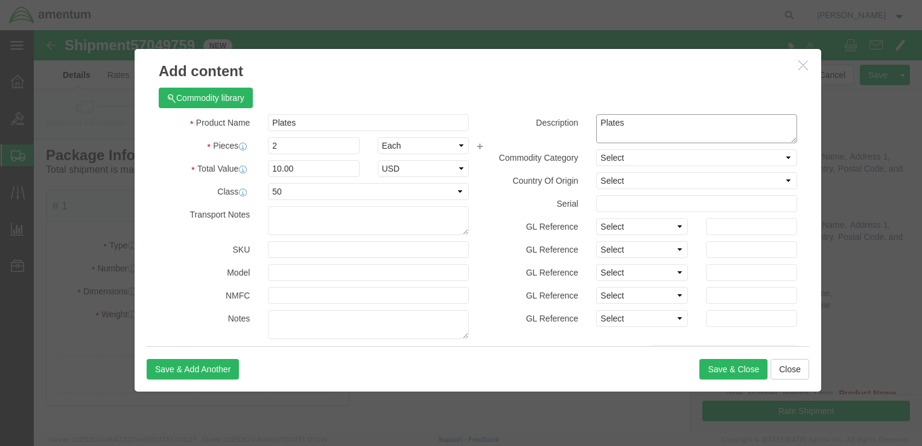
type textarea "Plates"
click div "Commodity library"
click select "Select Afghanistan Åland Islands Albania Algeria American Samoa Andorra Angola …"
select select "US"
click select "Select Afghanistan Åland Islands Albania Algeria American Samoa Andorra Angola …"
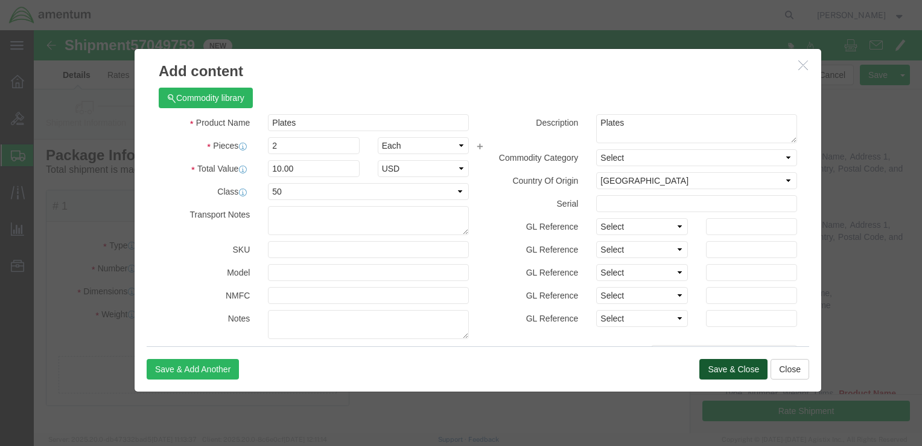
click button "Save & Close"
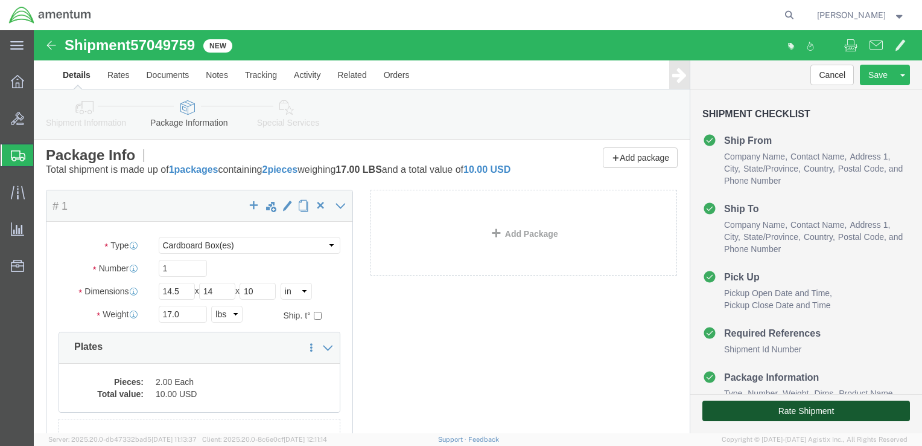
click button "Rate Shipment"
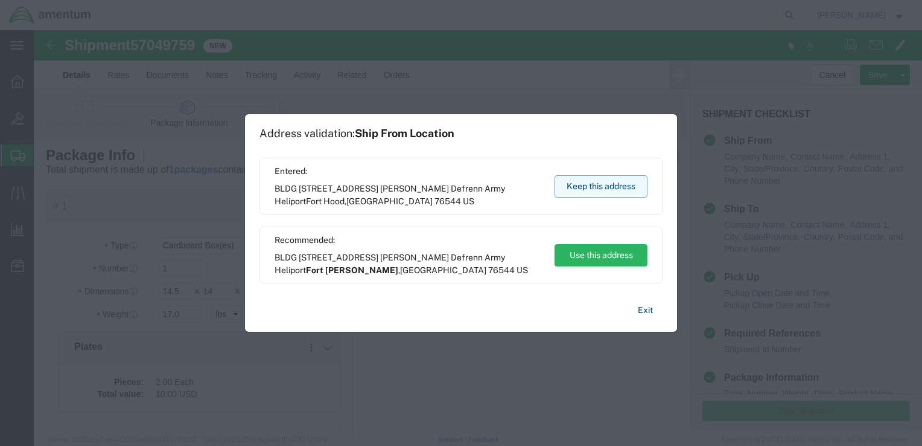
click at [596, 187] on button "Keep this address" at bounding box center [601, 186] width 93 height 22
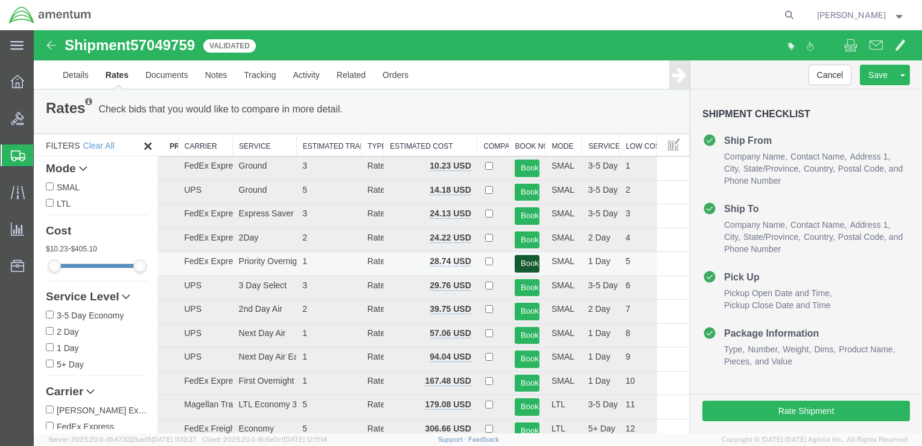
click at [520, 260] on button "Book" at bounding box center [527, 264] width 25 height 18
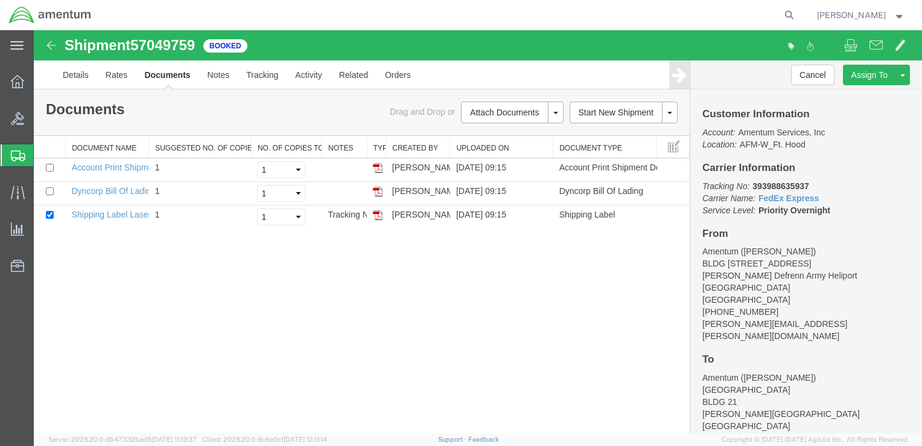
click at [509, 255] on div "Shipment 57049759 3 of 3 Booked Details Rates Documents Notes Tracking Activity…" at bounding box center [478, 231] width 889 height 403
